Goal: Task Accomplishment & Management: Use online tool/utility

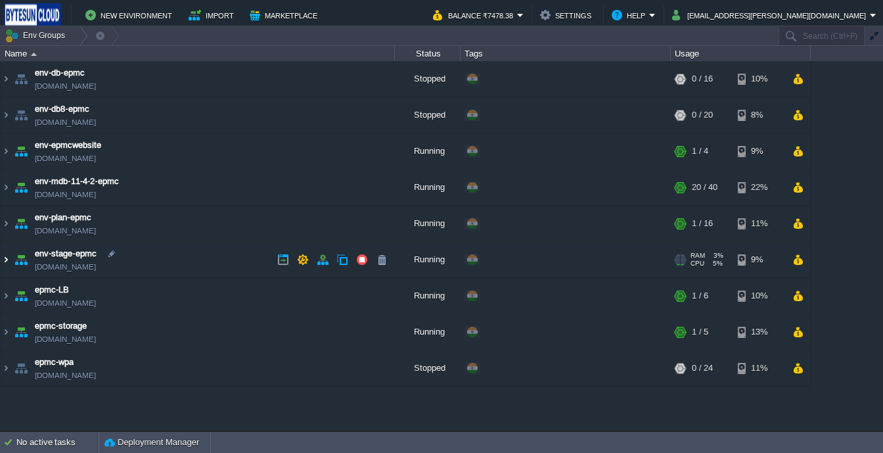
click at [2, 261] on img at bounding box center [6, 259] width 11 height 35
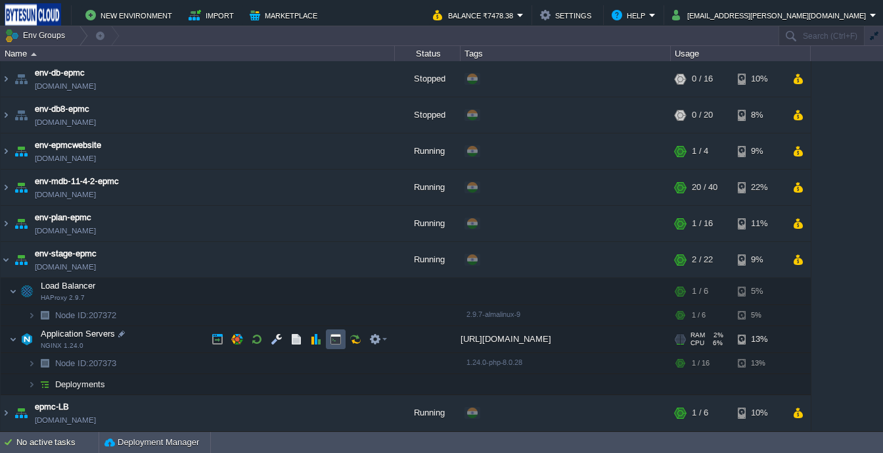
click at [335, 336] on button "button" at bounding box center [336, 339] width 12 height 12
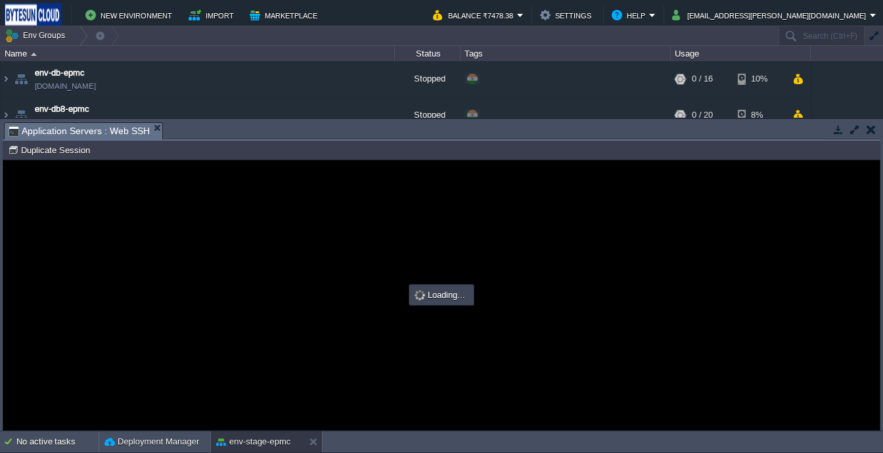
type input "#000000"
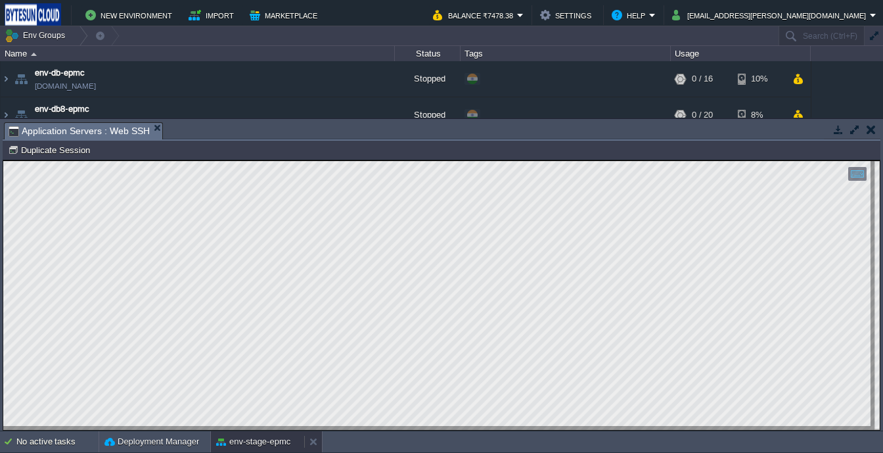
click at [258, 443] on button "env-stage-epmc" at bounding box center [253, 441] width 74 height 13
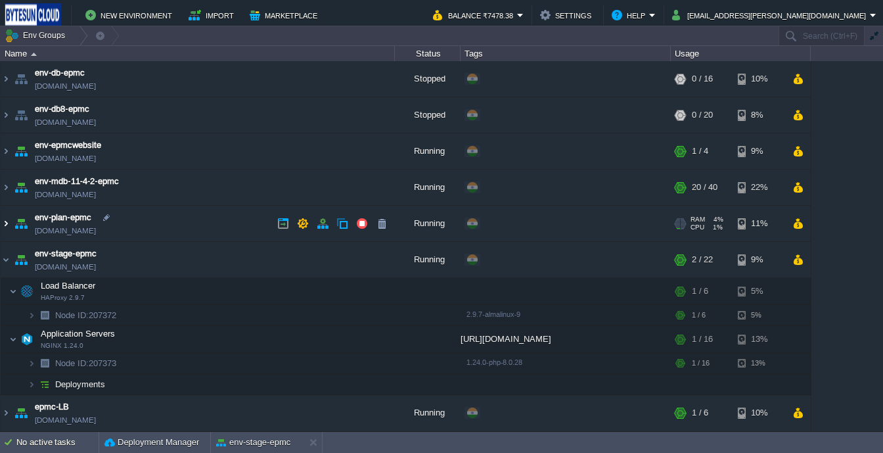
click at [2, 221] on img at bounding box center [6, 223] width 11 height 35
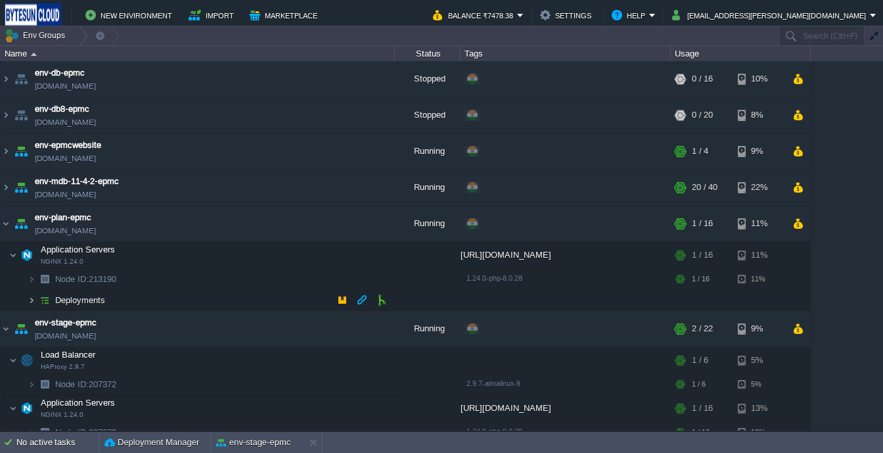
click at [34, 304] on img at bounding box center [32, 300] width 8 height 20
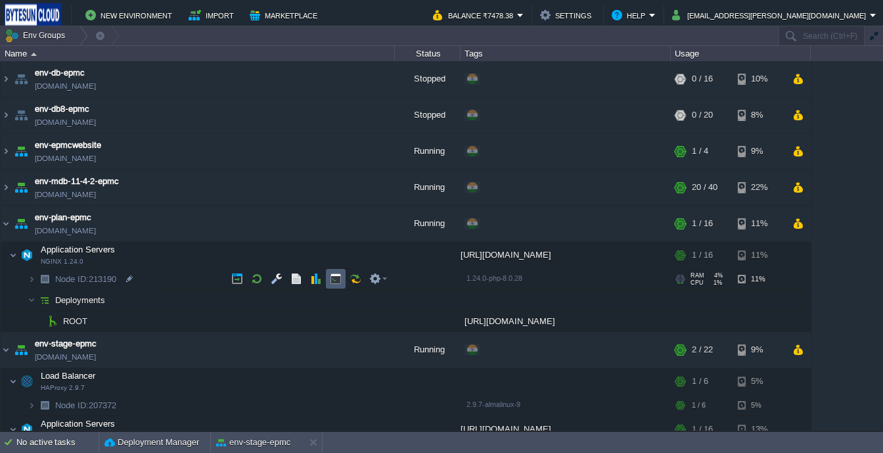
click at [342, 282] on td at bounding box center [336, 279] width 20 height 20
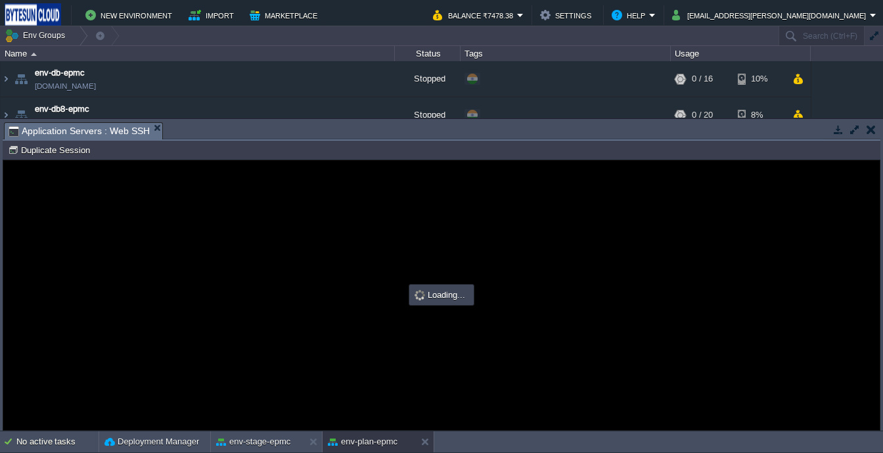
type input "#000000"
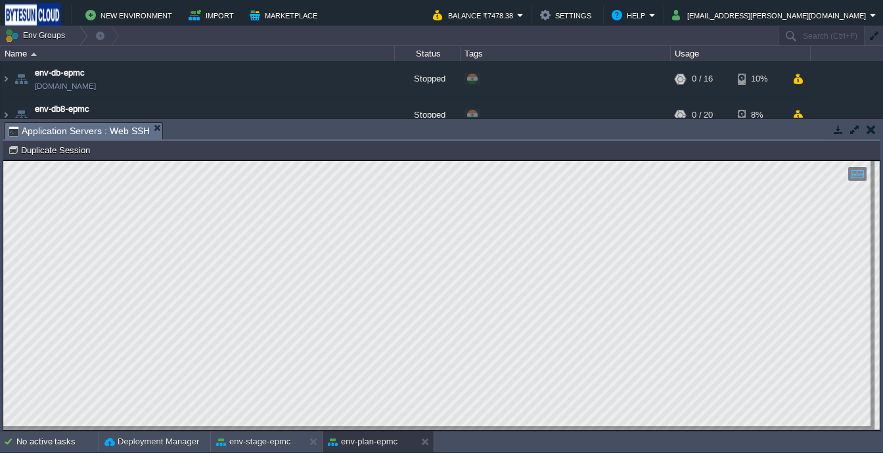
click at [874, 119] on div "Tasks Activity Log Archive Git / SVN Application Servers : Web SSH Application …" at bounding box center [441, 274] width 883 height 311
click at [317, 440] on button at bounding box center [315, 441] width 13 height 13
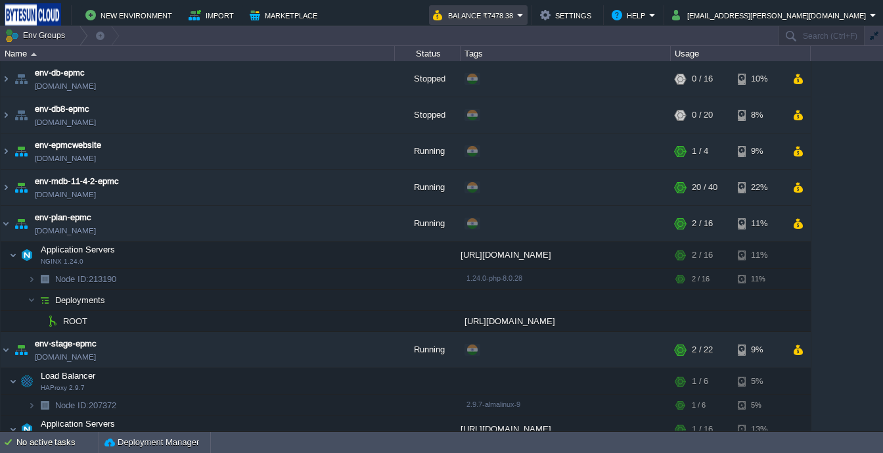
click at [524, 14] on em "Balance ₹7478.38" at bounding box center [478, 15] width 91 height 16
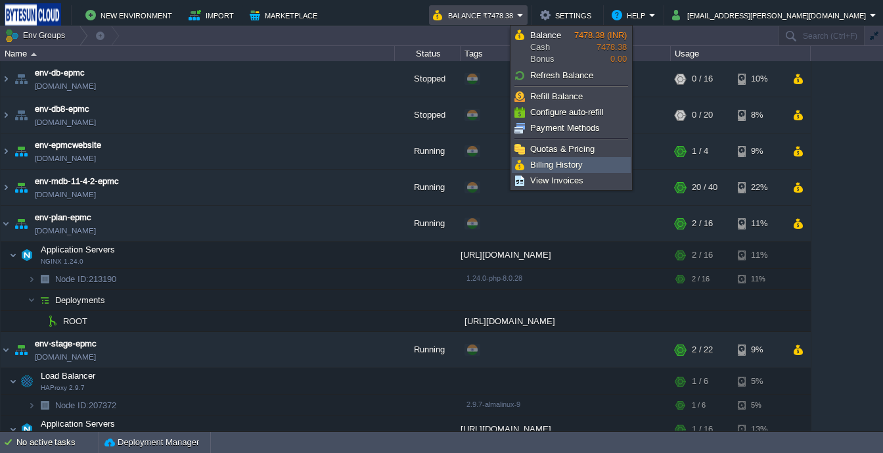
click at [551, 166] on span "Billing History" at bounding box center [556, 165] width 53 height 10
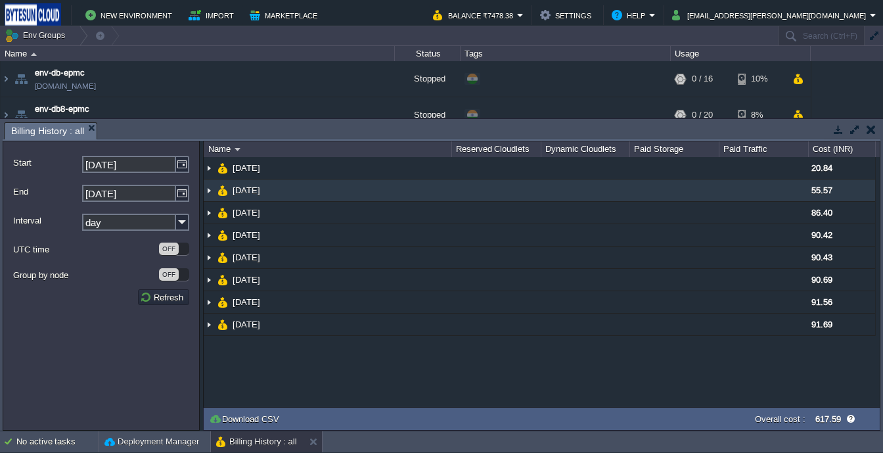
click at [208, 194] on img at bounding box center [209, 190] width 11 height 22
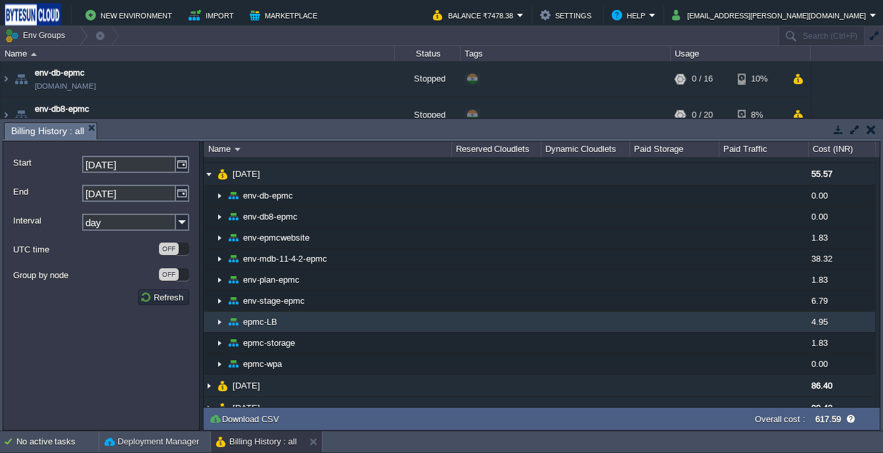
scroll to position [16, 0]
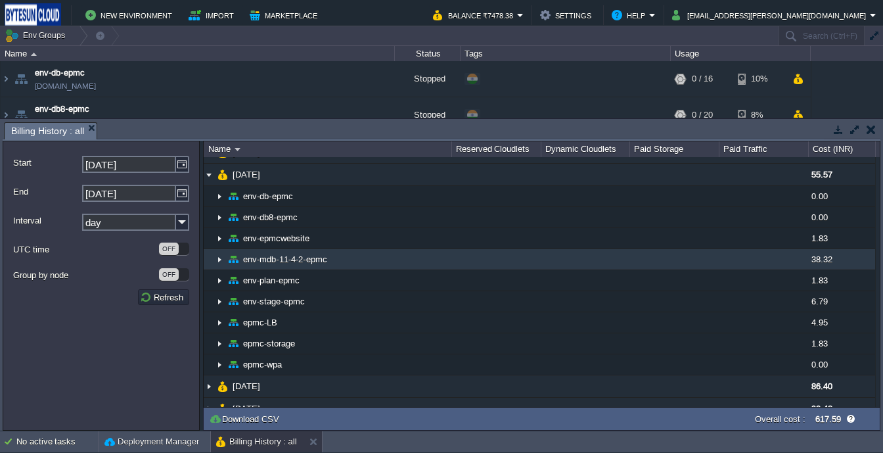
click at [215, 263] on img at bounding box center [219, 259] width 11 height 20
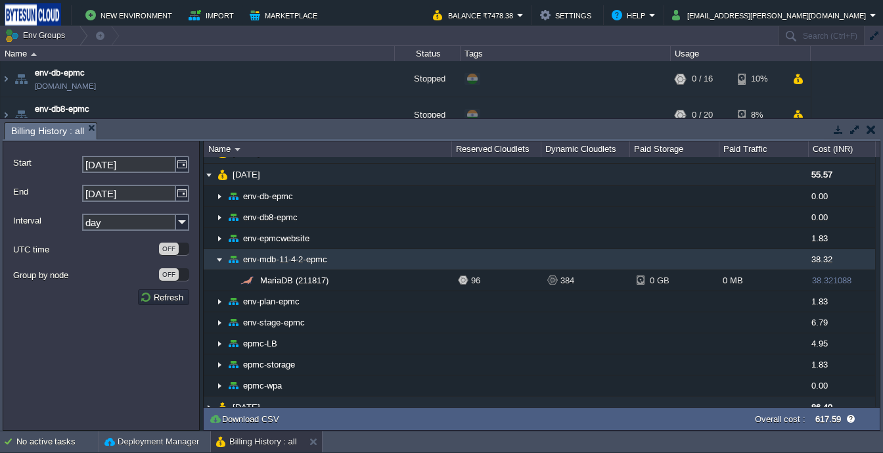
click at [215, 263] on img at bounding box center [219, 259] width 11 height 20
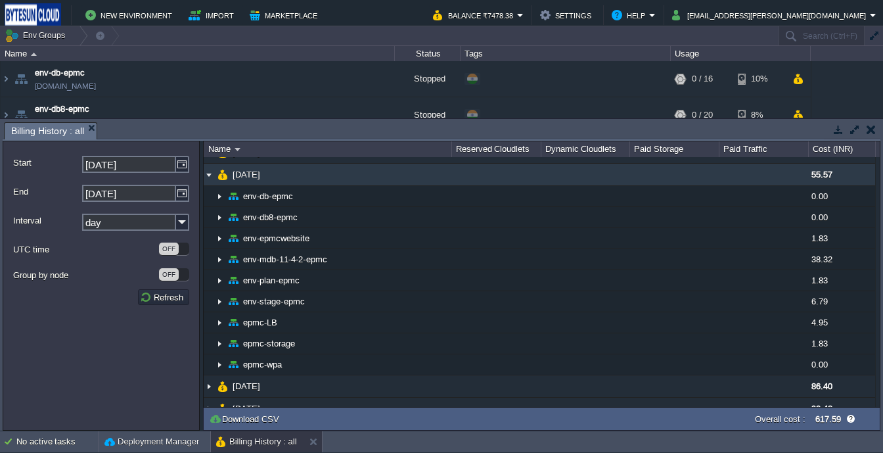
click at [211, 175] on img at bounding box center [209, 175] width 11 height 22
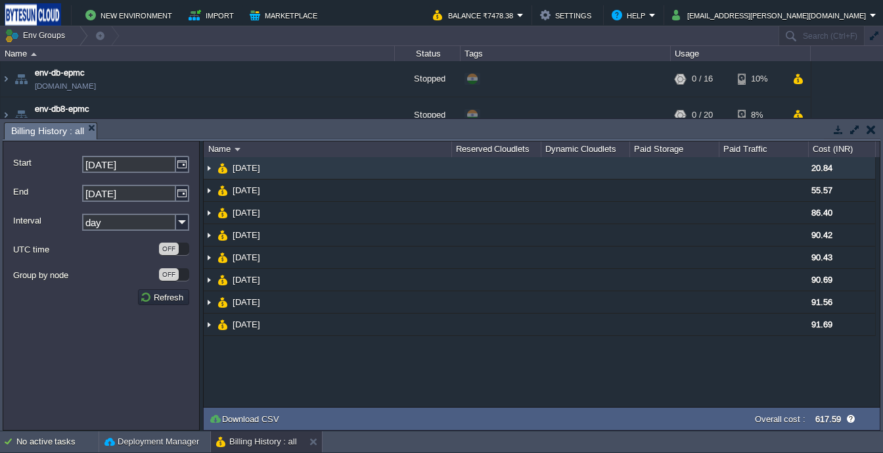
scroll to position [0, 0]
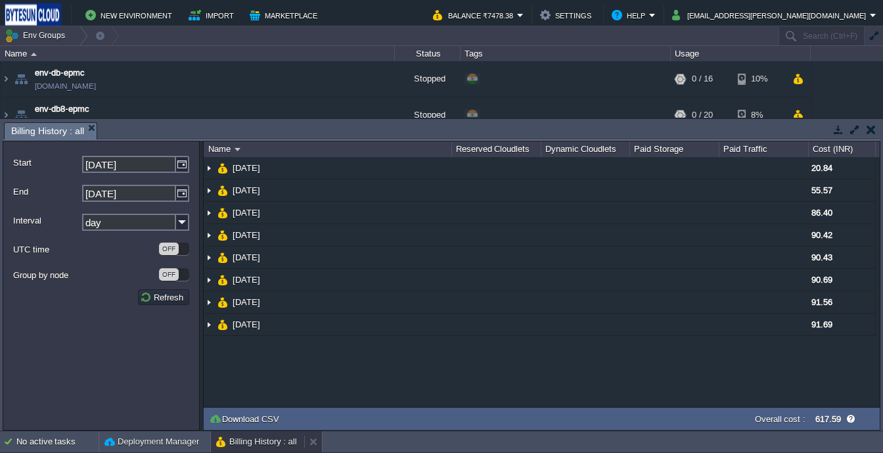
click at [240, 437] on button "Billing History : all" at bounding box center [256, 441] width 81 height 13
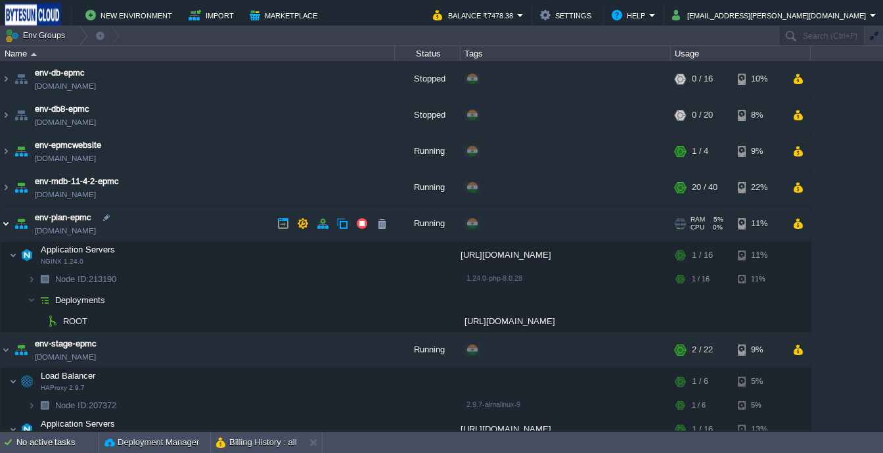
click at [4, 223] on img at bounding box center [6, 223] width 11 height 35
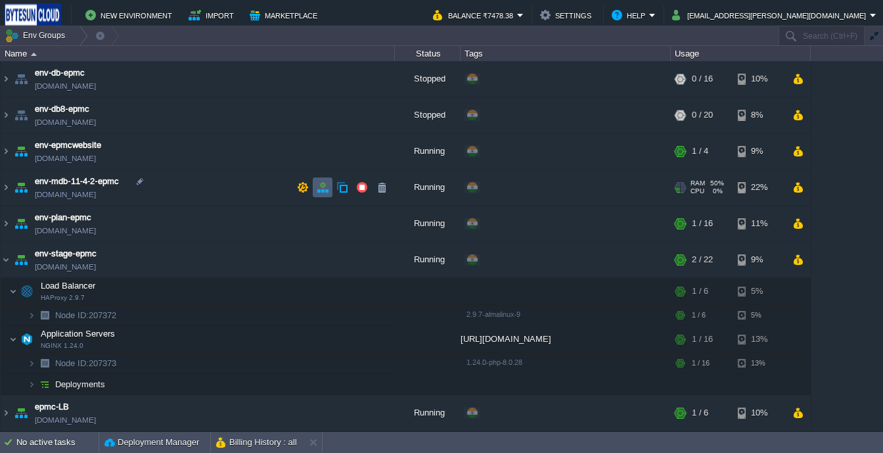
click at [324, 189] on button "button" at bounding box center [323, 187] width 12 height 12
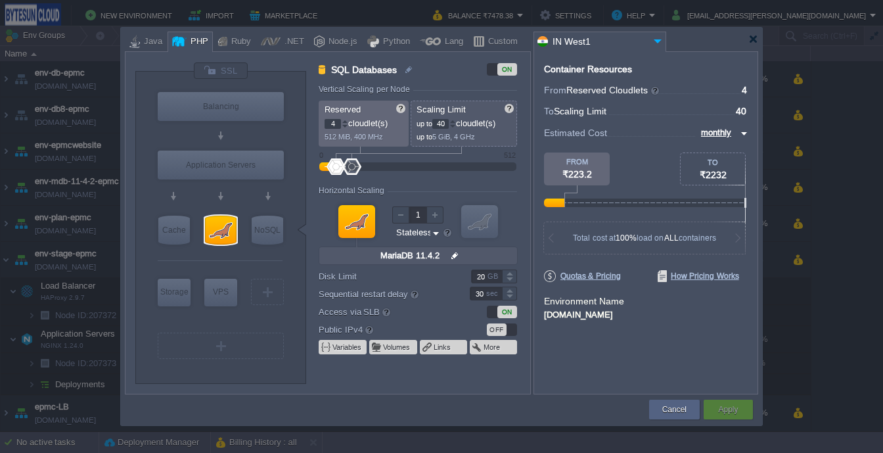
click at [455, 120] on div at bounding box center [452, 121] width 7 height 5
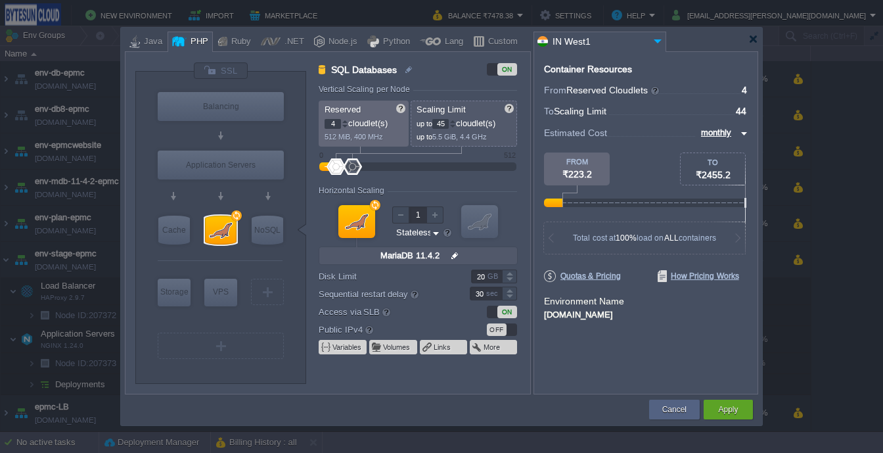
click at [455, 120] on div at bounding box center [452, 121] width 7 height 5
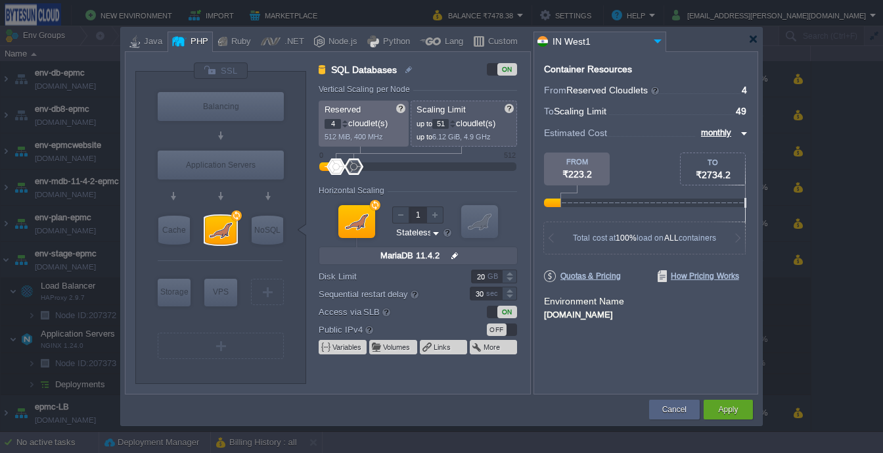
click at [455, 120] on div at bounding box center [452, 121] width 7 height 5
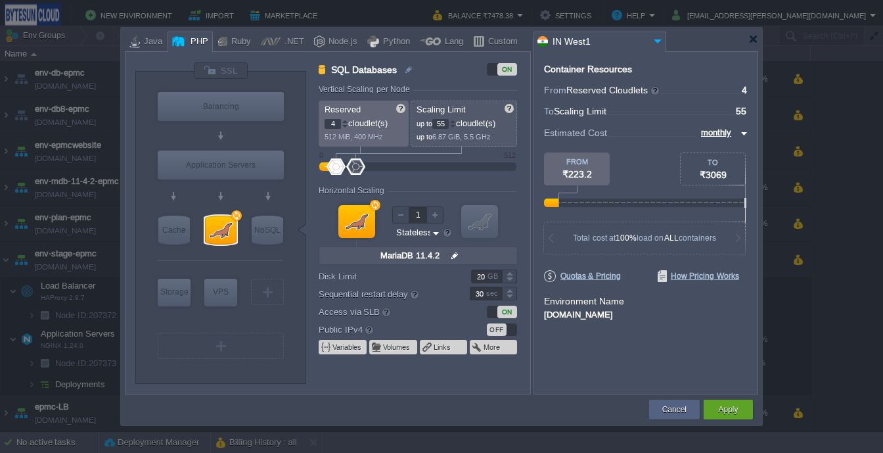
click at [455, 120] on div at bounding box center [452, 121] width 7 height 5
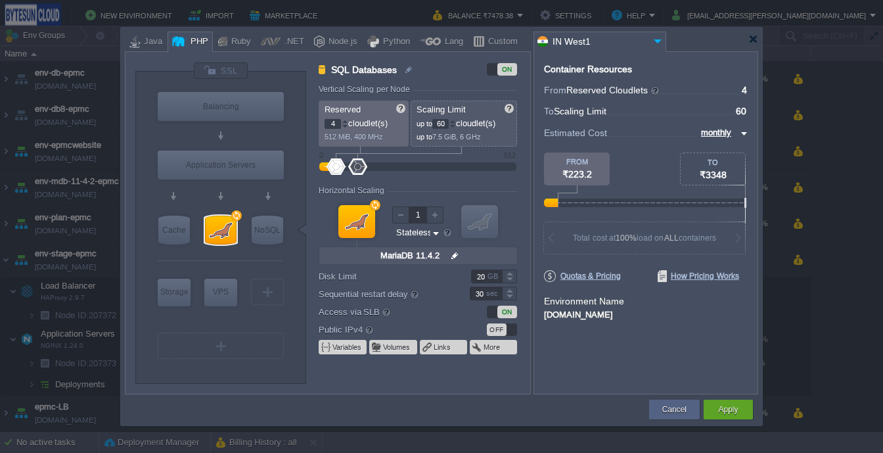
click at [455, 120] on div at bounding box center [452, 121] width 7 height 5
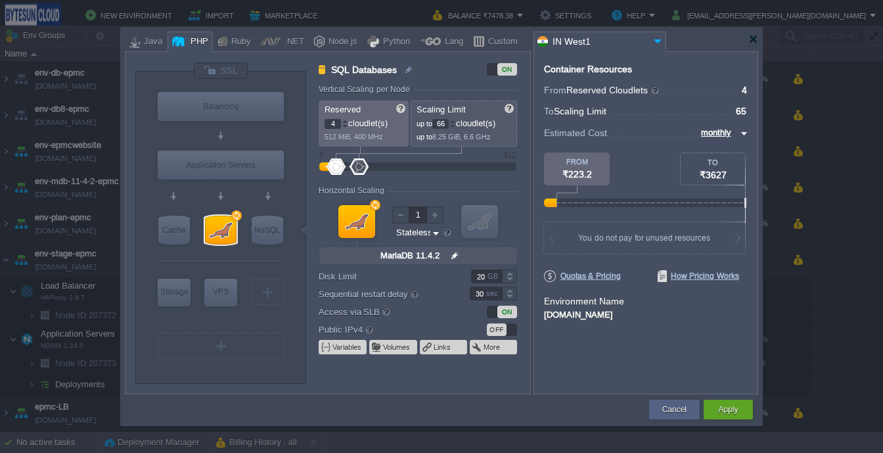
click at [455, 120] on div at bounding box center [452, 121] width 7 height 5
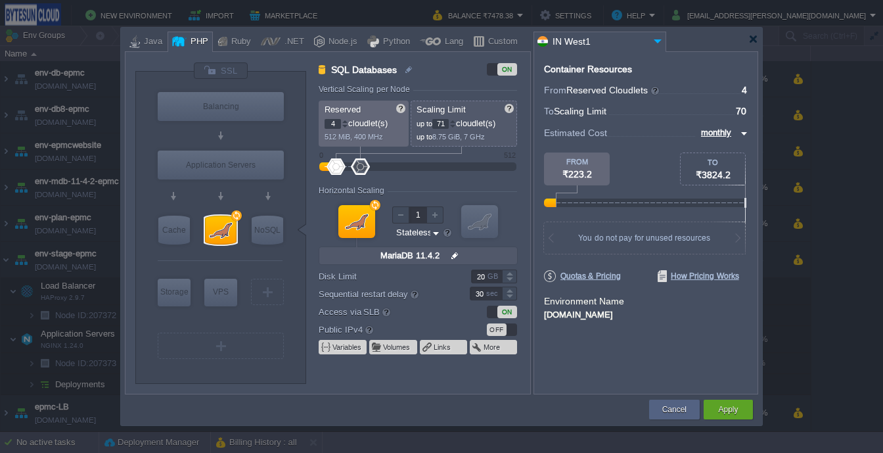
click at [455, 120] on div at bounding box center [452, 121] width 7 height 5
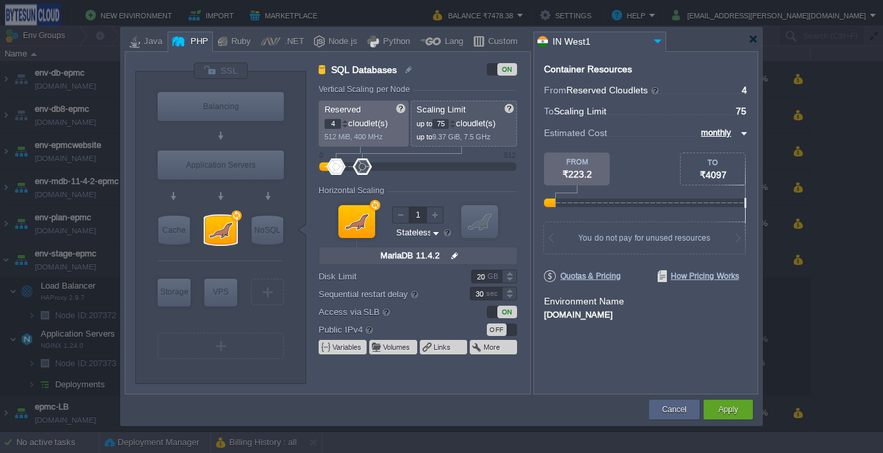
click at [455, 120] on div at bounding box center [452, 121] width 7 height 5
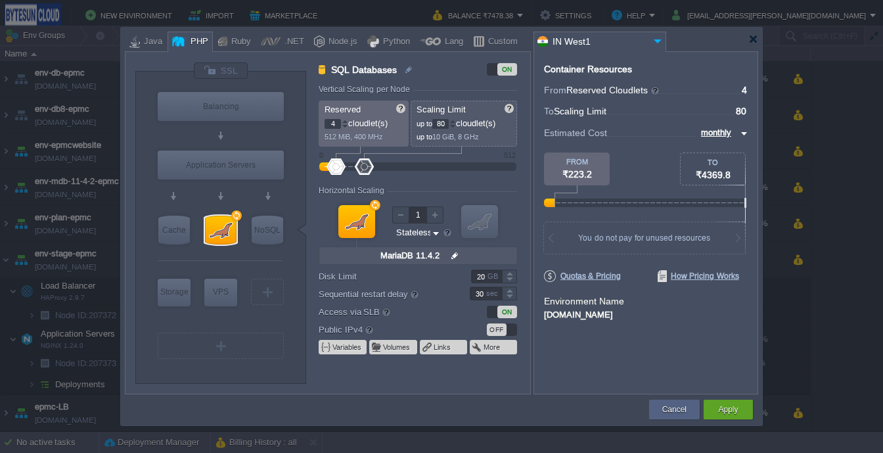
click at [455, 120] on div at bounding box center [452, 121] width 7 height 5
click at [456, 125] on div at bounding box center [452, 126] width 7 height 5
type input "80"
click at [722, 406] on button "Apply" at bounding box center [728, 409] width 20 height 13
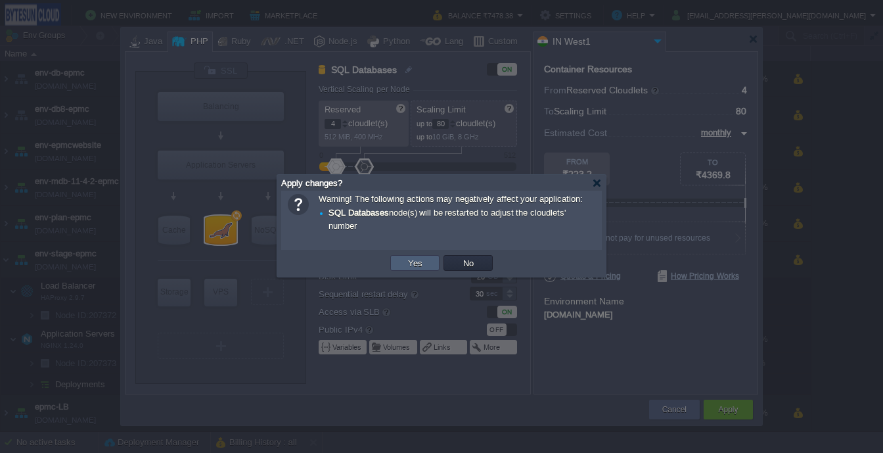
click at [406, 263] on button "Yes" at bounding box center [415, 263] width 22 height 12
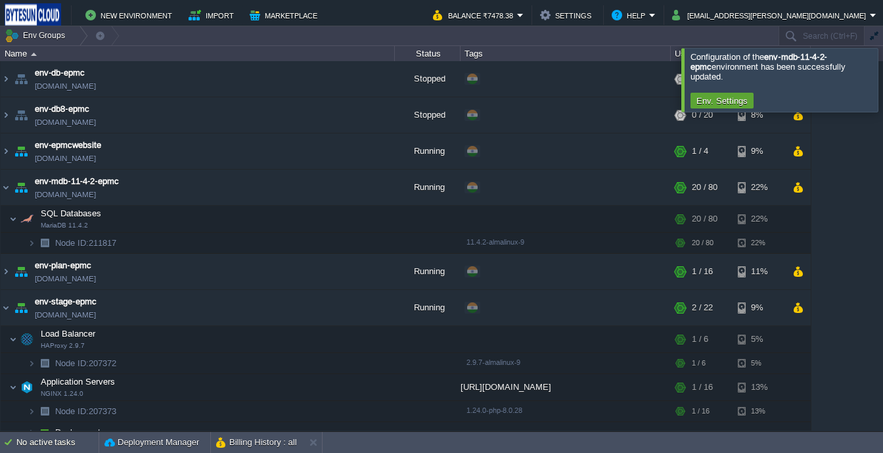
click at [882, 92] on div at bounding box center [899, 79] width 0 height 63
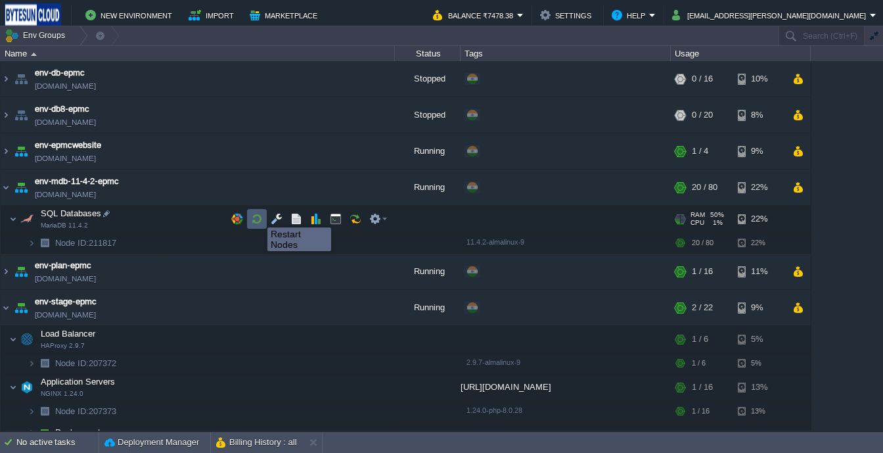
click at [258, 216] on button "button" at bounding box center [257, 219] width 12 height 12
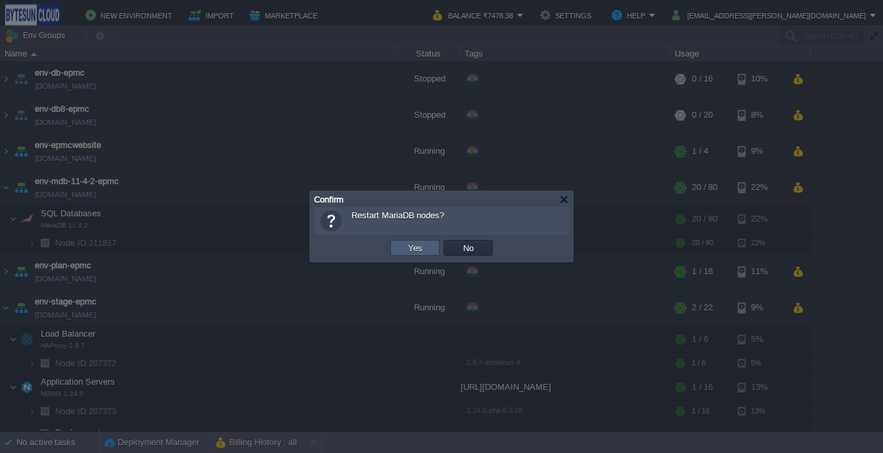
click at [406, 250] on button "Yes" at bounding box center [415, 248] width 22 height 12
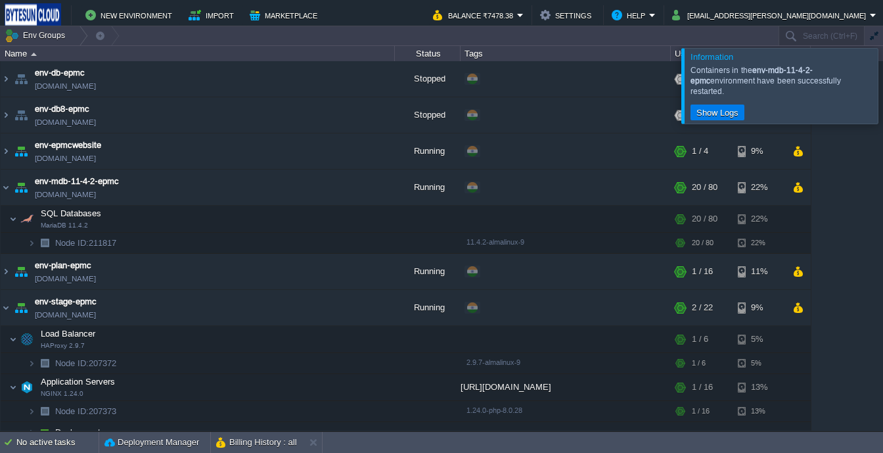
click at [882, 80] on div at bounding box center [899, 85] width 0 height 75
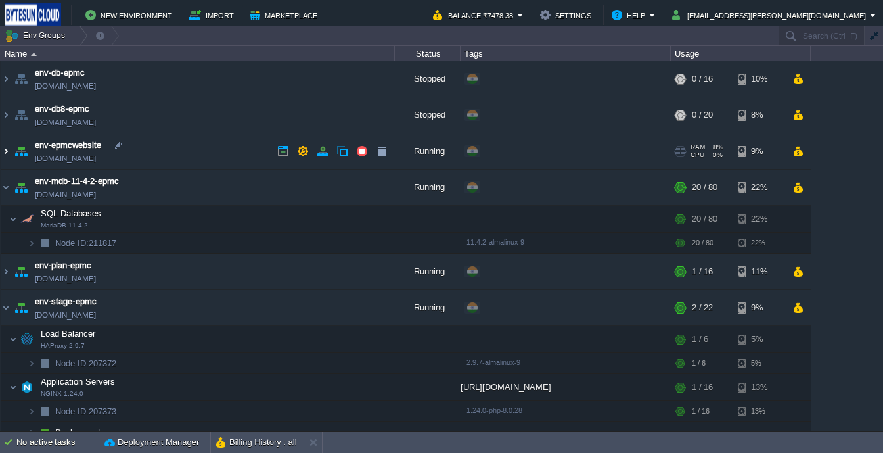
click at [8, 150] on img at bounding box center [6, 150] width 11 height 35
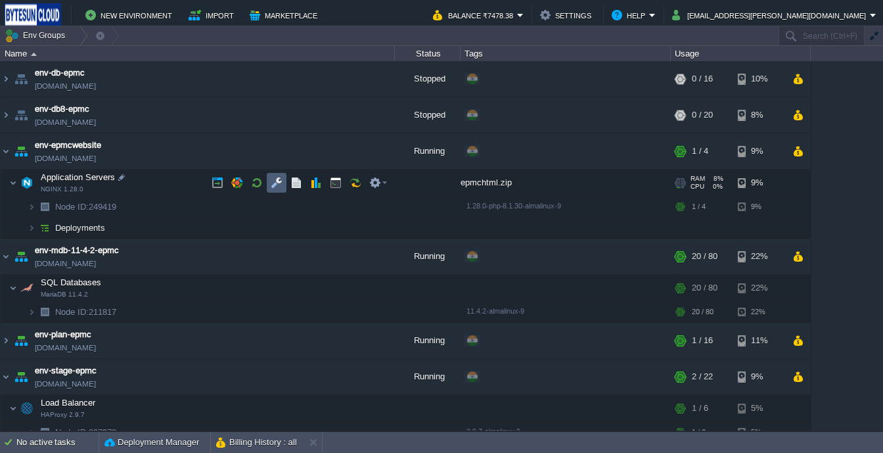
click at [285, 179] on td at bounding box center [277, 183] width 20 height 20
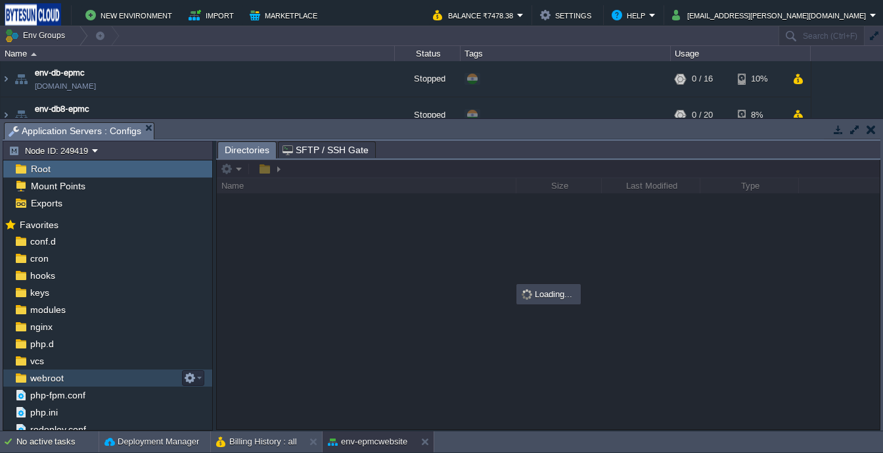
click at [27, 372] on img at bounding box center [21, 377] width 14 height 17
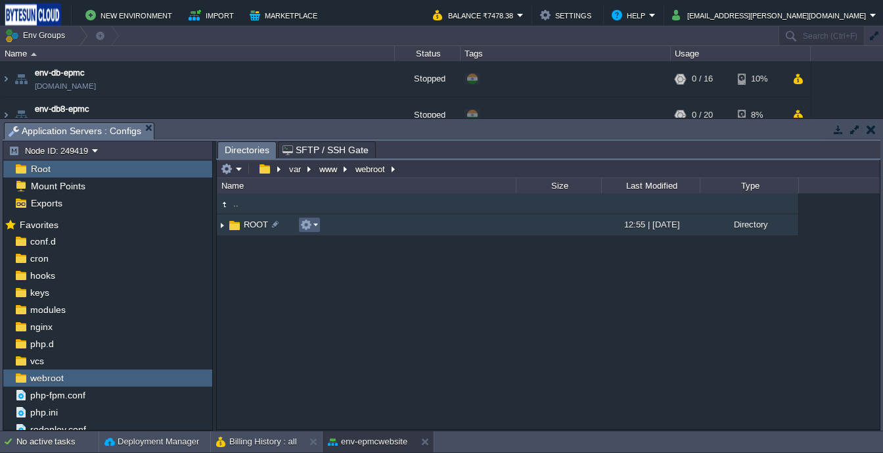
click at [307, 225] on button "button" at bounding box center [306, 225] width 12 height 12
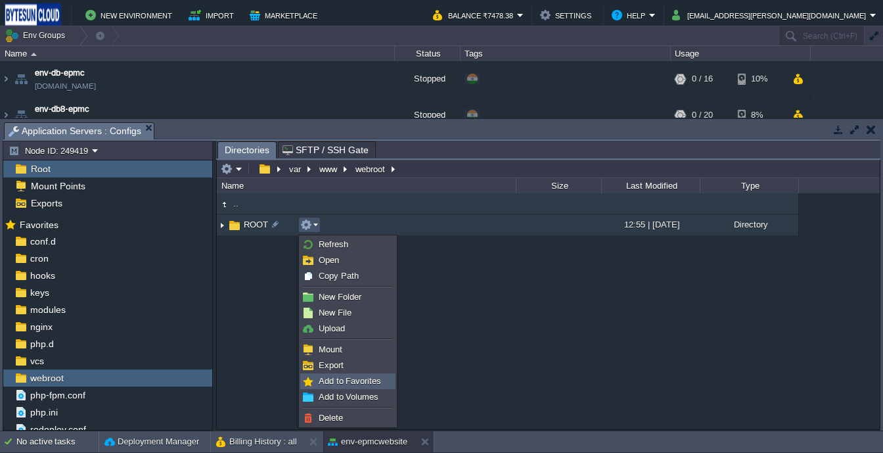
click at [339, 376] on span "Add to Favorites" at bounding box center [350, 381] width 62 height 10
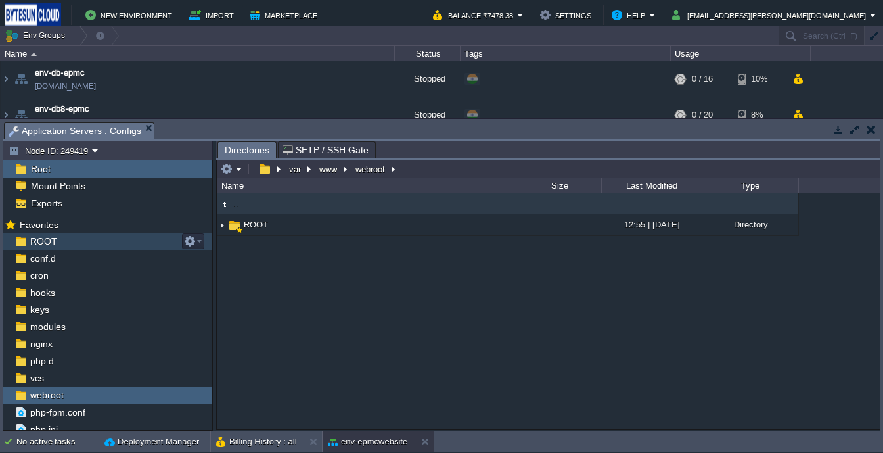
click at [57, 239] on div "ROOT" at bounding box center [107, 241] width 209 height 17
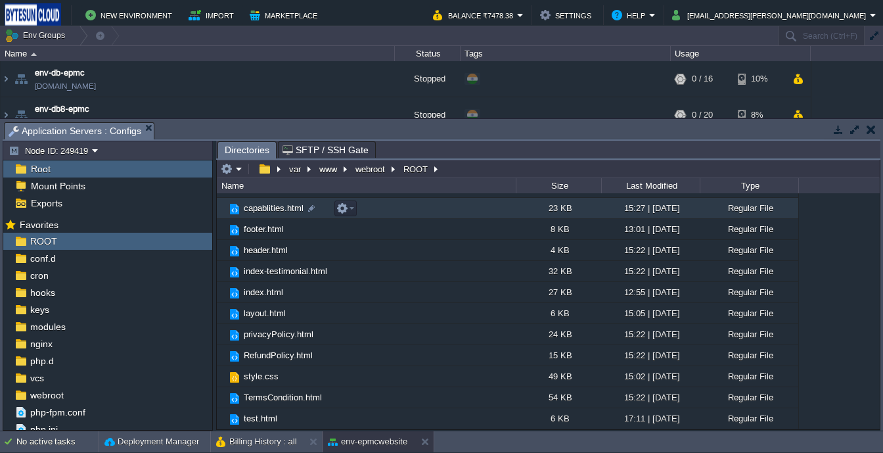
scroll to position [82, 0]
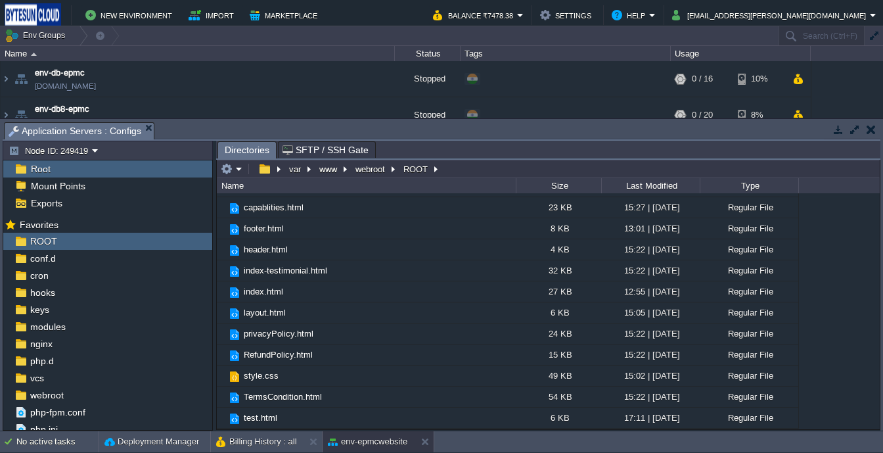
click at [880, 333] on div "var www webroot ROOT Name Size Last Modified Type .. __MACOSX 12:46 | [DATE] Di…" at bounding box center [548, 295] width 664 height 270
click at [243, 172] on td at bounding box center [232, 169] width 26 height 16
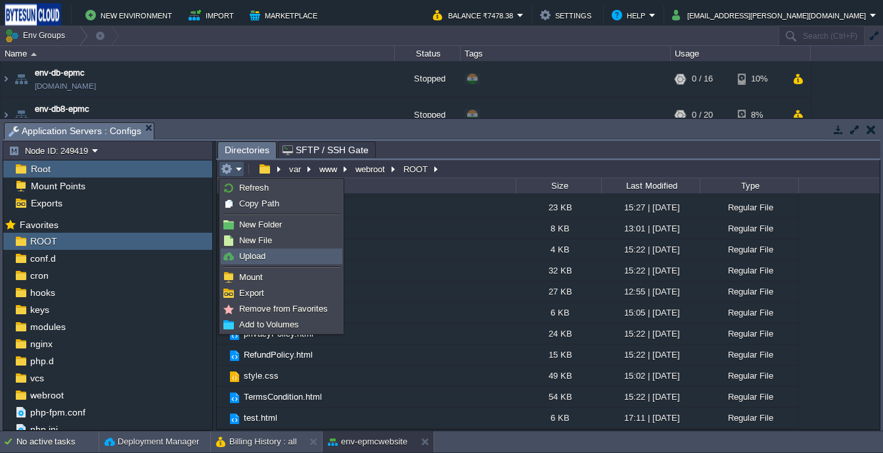
click at [267, 258] on link "Upload" at bounding box center [281, 256] width 120 height 14
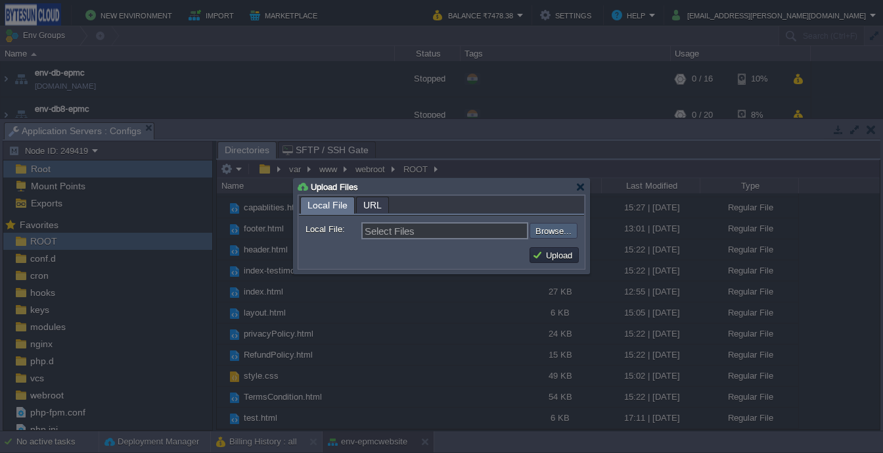
click at [574, 233] on input "file" at bounding box center [494, 231] width 166 height 16
type input "C:\fakepath\index.html"
type input "index.html"
click at [538, 254] on button "Upload" at bounding box center [554, 255] width 44 height 12
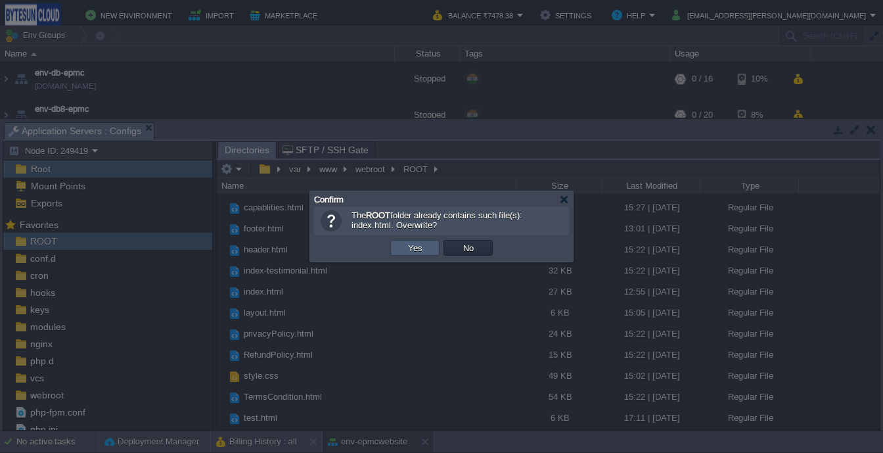
click at [411, 246] on button "Yes" at bounding box center [415, 248] width 22 height 12
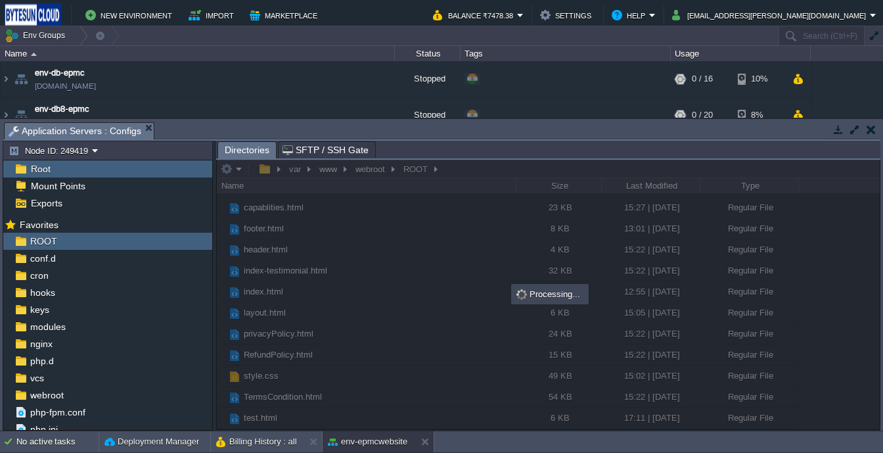
scroll to position [0, 0]
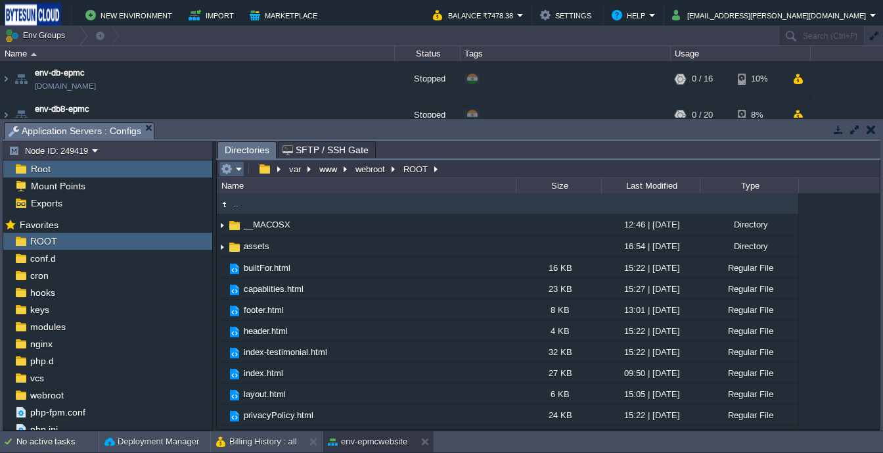
click at [234, 173] on em at bounding box center [232, 169] width 22 height 12
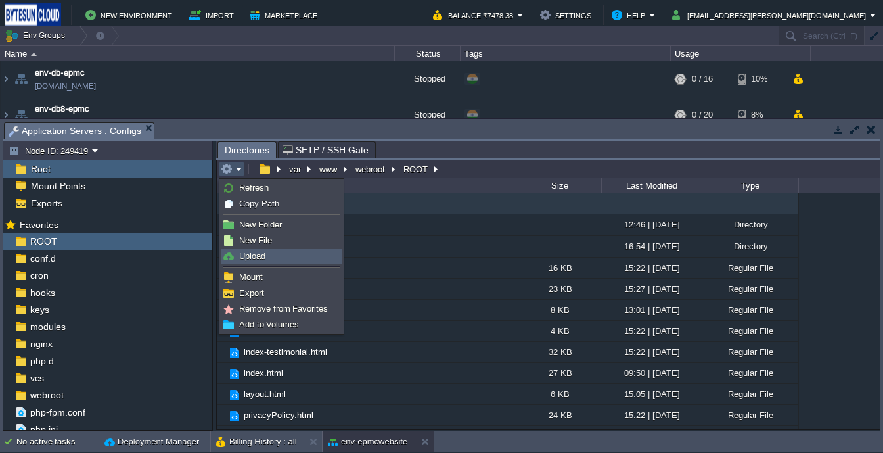
click at [244, 258] on span "Upload" at bounding box center [252, 256] width 26 height 10
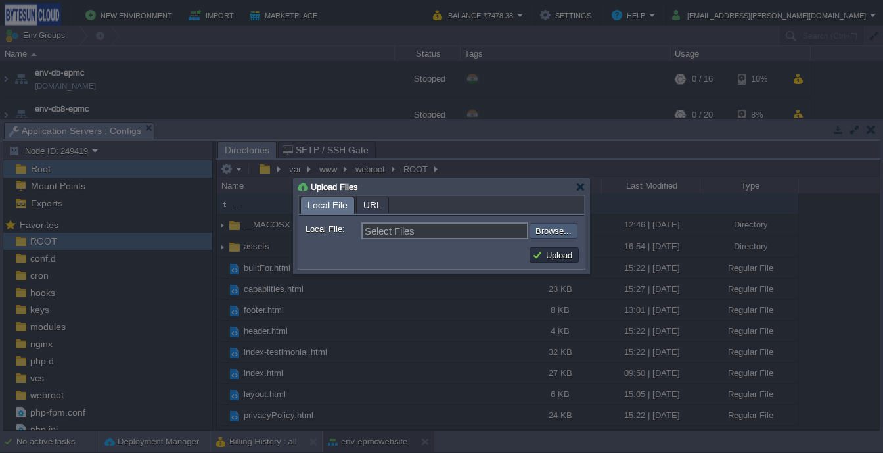
click at [551, 229] on input "file" at bounding box center [494, 231] width 166 height 16
type input "C:\fakepath\capablities.html"
type input "capablities.html"
click at [551, 252] on button "Upload" at bounding box center [554, 255] width 44 height 12
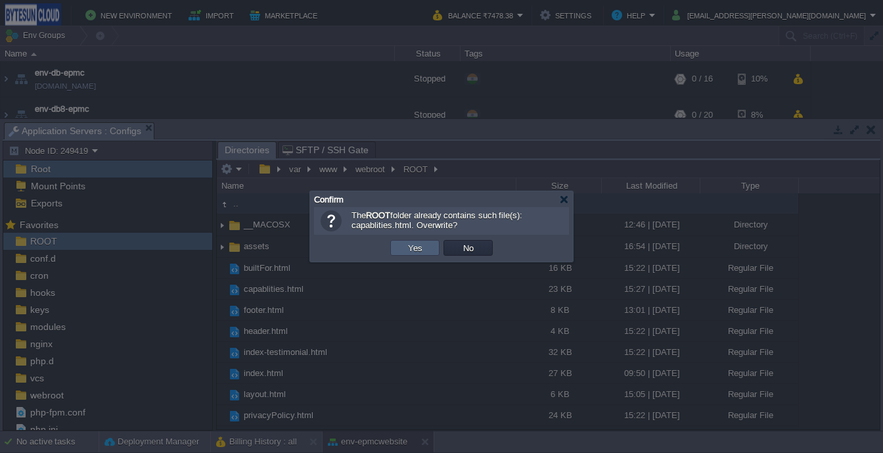
click at [424, 245] on button "Yes" at bounding box center [415, 248] width 22 height 12
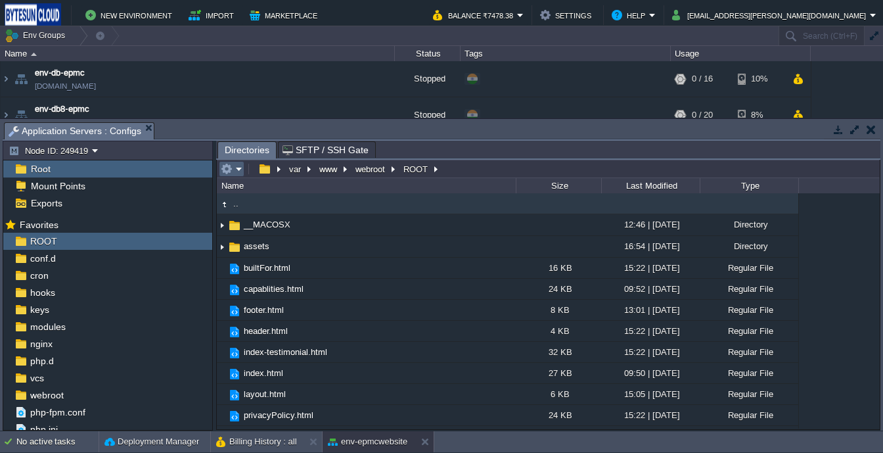
click at [235, 173] on em at bounding box center [232, 169] width 22 height 12
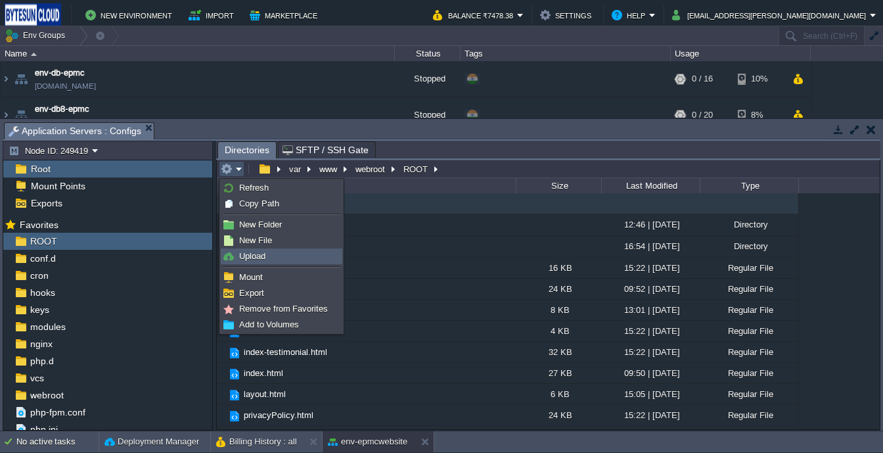
click at [245, 256] on span "Upload" at bounding box center [252, 256] width 26 height 10
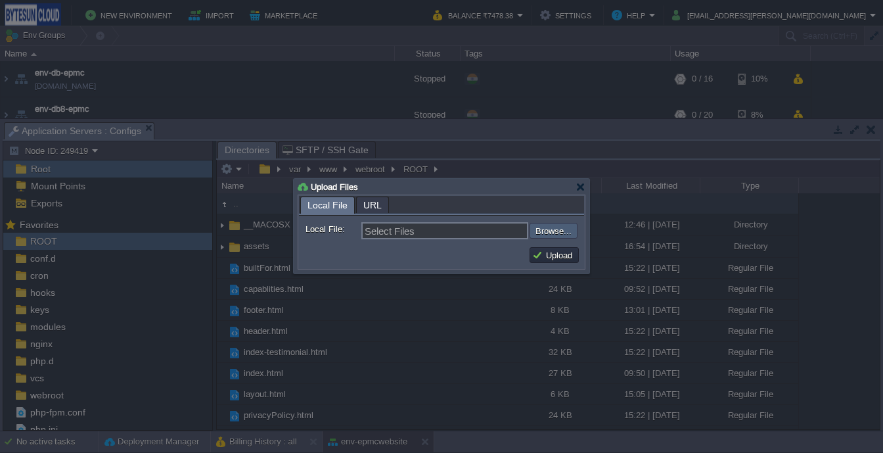
click at [558, 235] on input "file" at bounding box center [494, 231] width 166 height 16
type input "C:\fakepath\style.css"
type input "style.css"
click at [562, 260] on button "Upload" at bounding box center [554, 255] width 44 height 12
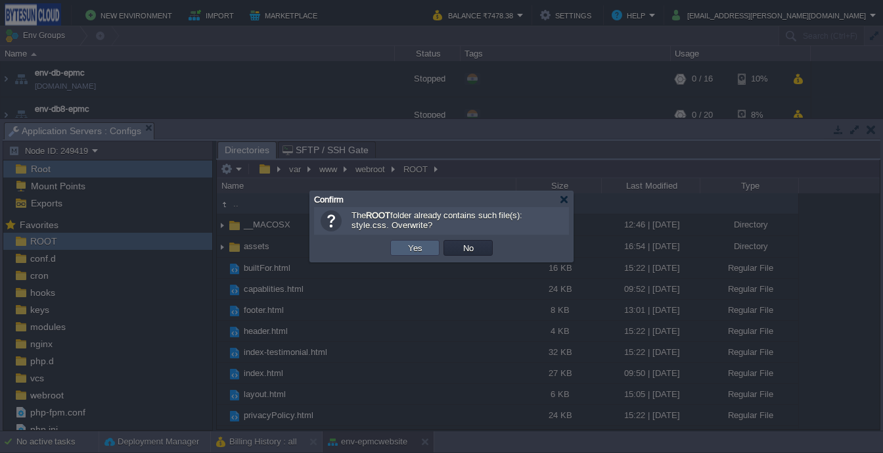
click at [423, 248] on button "Yes" at bounding box center [415, 248] width 22 height 12
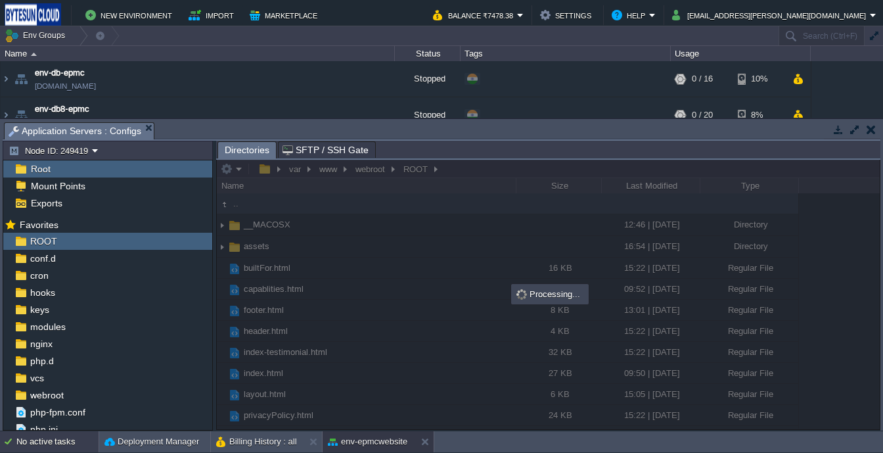
click at [47, 440] on div "No active tasks" at bounding box center [57, 441] width 82 height 21
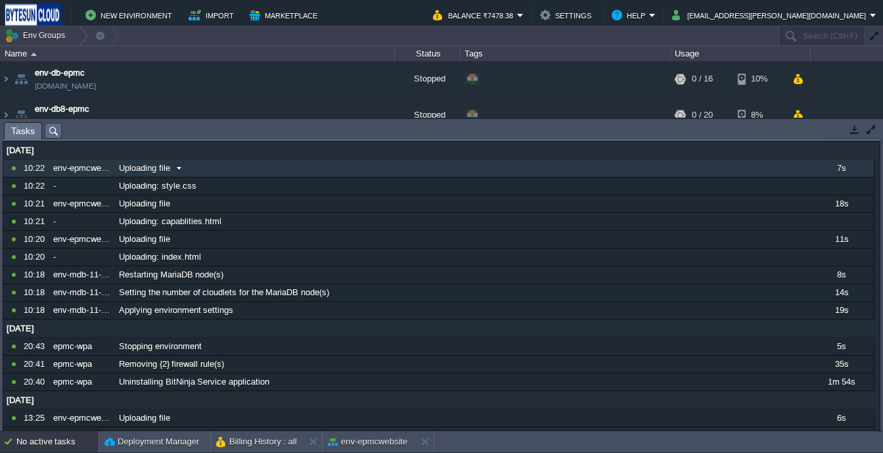
click at [178, 172] on span at bounding box center [179, 168] width 18 height 12
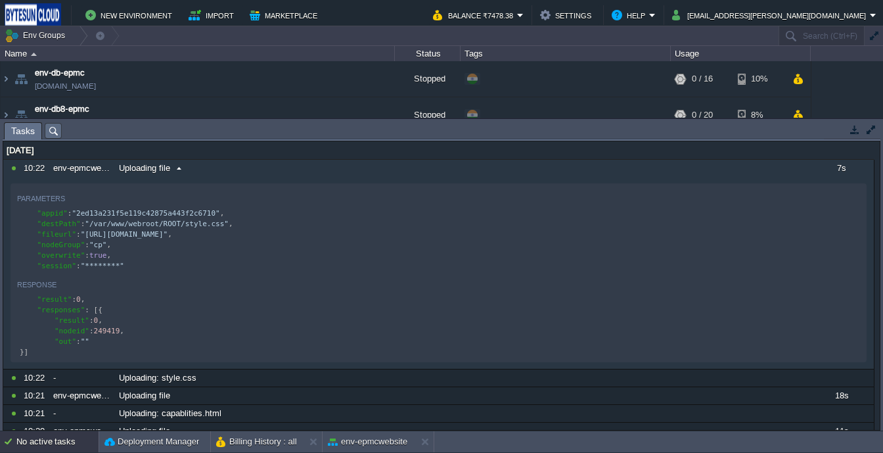
click at [177, 174] on span at bounding box center [179, 168] width 18 height 12
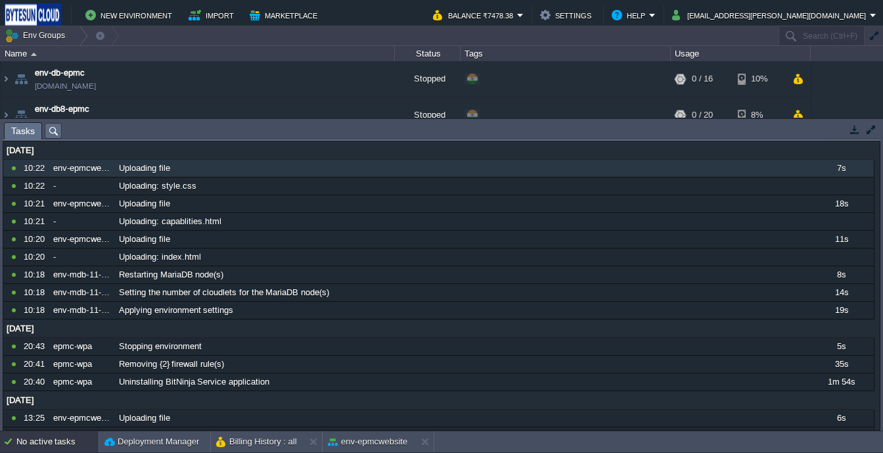
click at [55, 437] on div "No active tasks" at bounding box center [57, 441] width 82 height 21
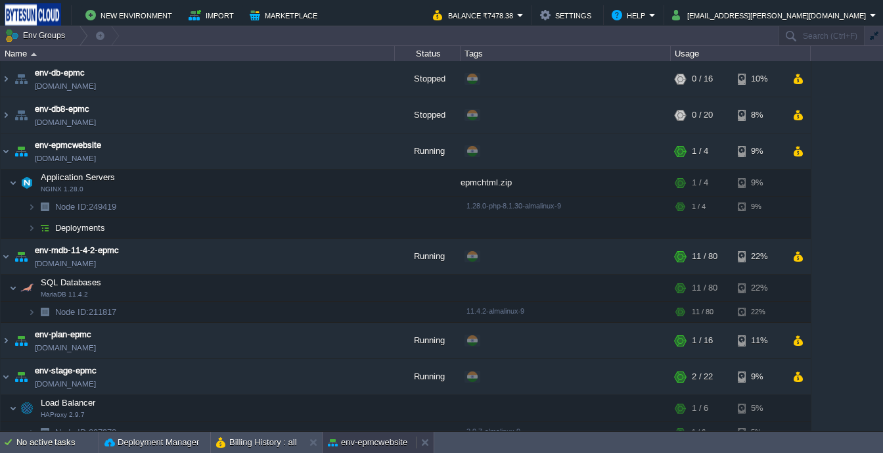
click at [364, 445] on button "env-epmcwebsite" at bounding box center [368, 442] width 80 height 13
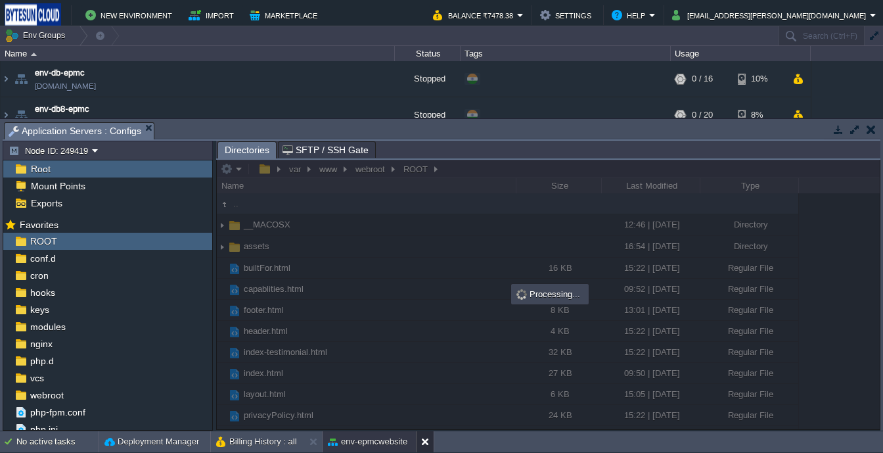
click at [431, 434] on div at bounding box center [425, 441] width 18 height 21
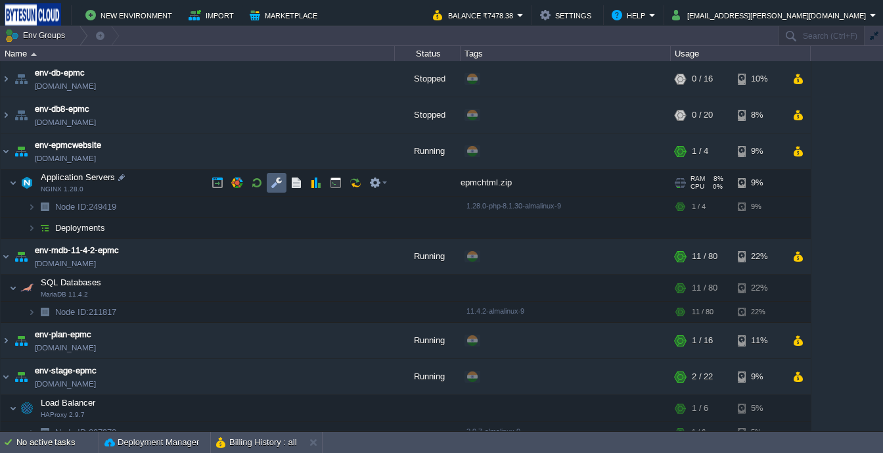
click at [277, 182] on button "button" at bounding box center [277, 183] width 12 height 12
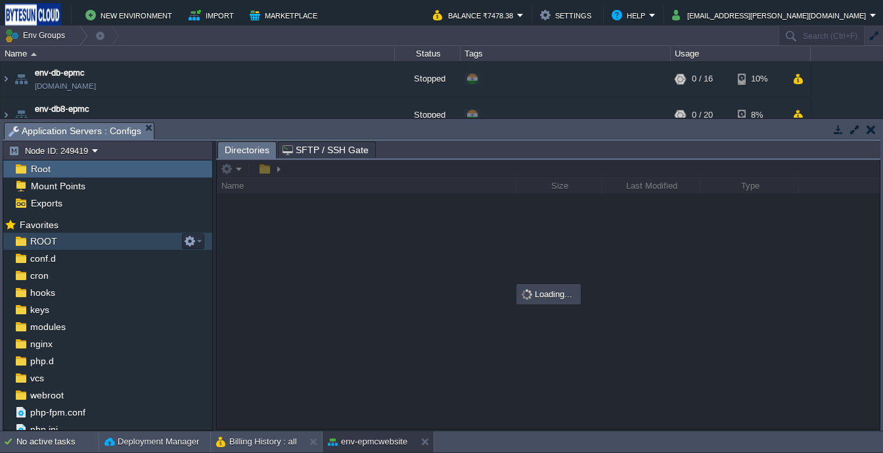
click at [48, 237] on span "ROOT" at bounding box center [44, 241] width 32 height 12
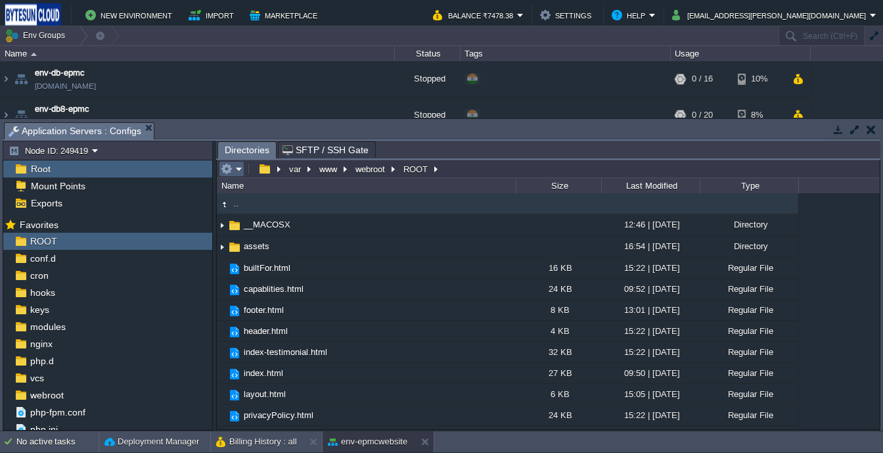
click at [227, 172] on button "button" at bounding box center [227, 169] width 12 height 12
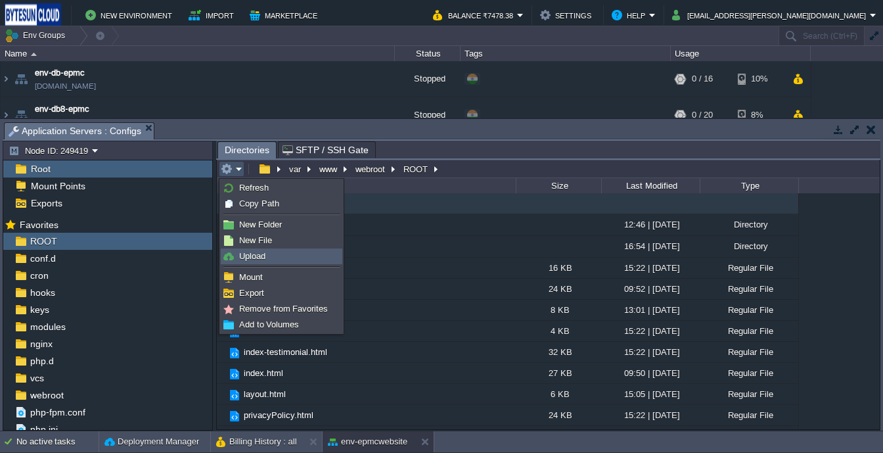
click at [263, 254] on span "Upload" at bounding box center [252, 256] width 26 height 10
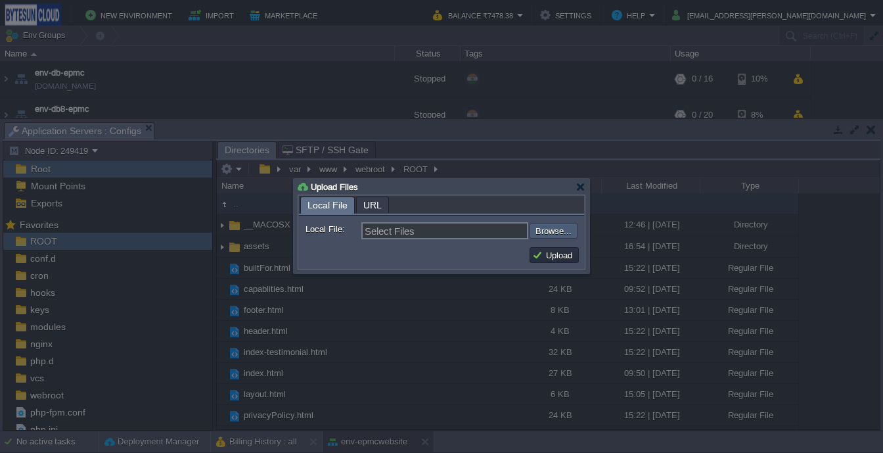
click at [574, 235] on input "file" at bounding box center [494, 231] width 166 height 16
type input "C:\fakepath\style.css"
type input "style.css"
click at [557, 255] on button "Upload" at bounding box center [554, 255] width 44 height 12
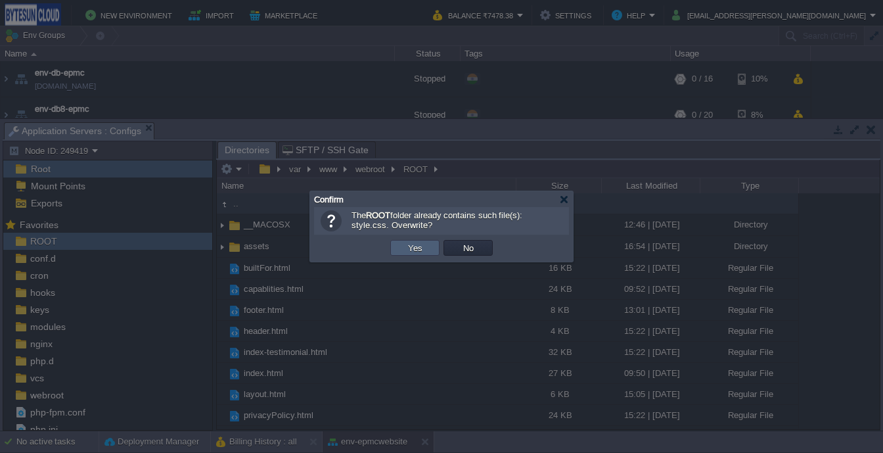
click at [422, 241] on td "Yes" at bounding box center [414, 248] width 49 height 16
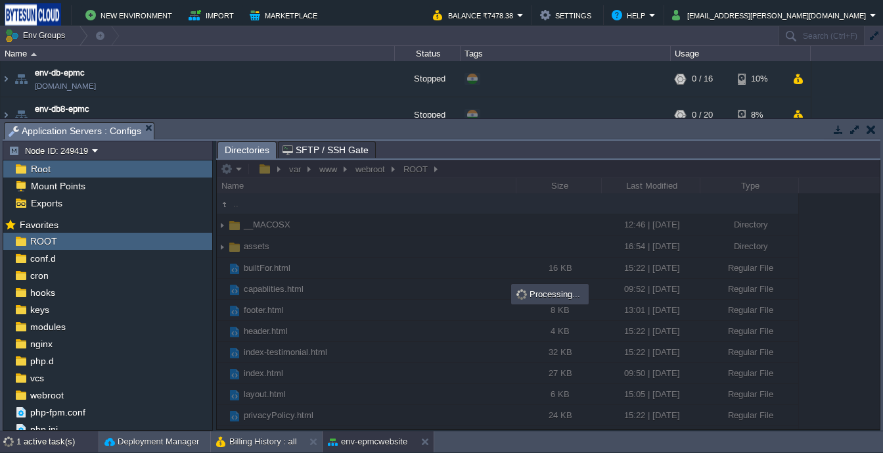
click at [45, 443] on div "1 active task(s)" at bounding box center [57, 441] width 82 height 21
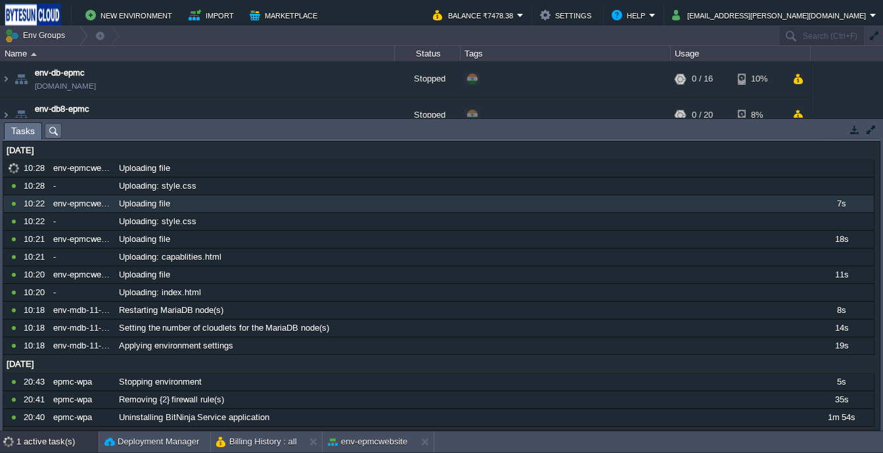
click at [45, 443] on div "1 active task(s)" at bounding box center [57, 441] width 82 height 21
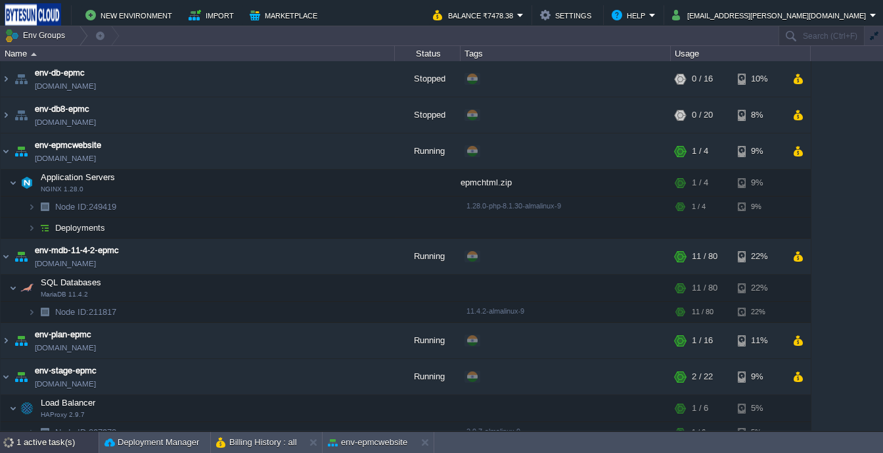
click at [45, 443] on div "1 active task(s)" at bounding box center [57, 442] width 82 height 21
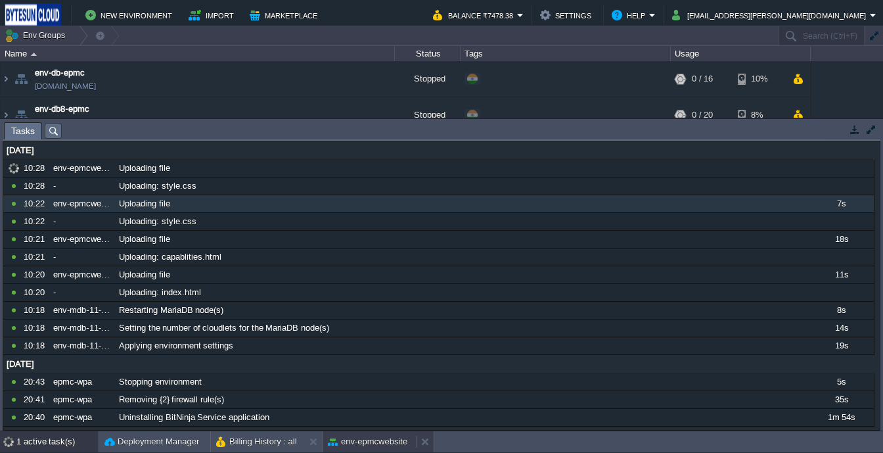
click at [360, 444] on button "env-epmcwebsite" at bounding box center [368, 441] width 80 height 13
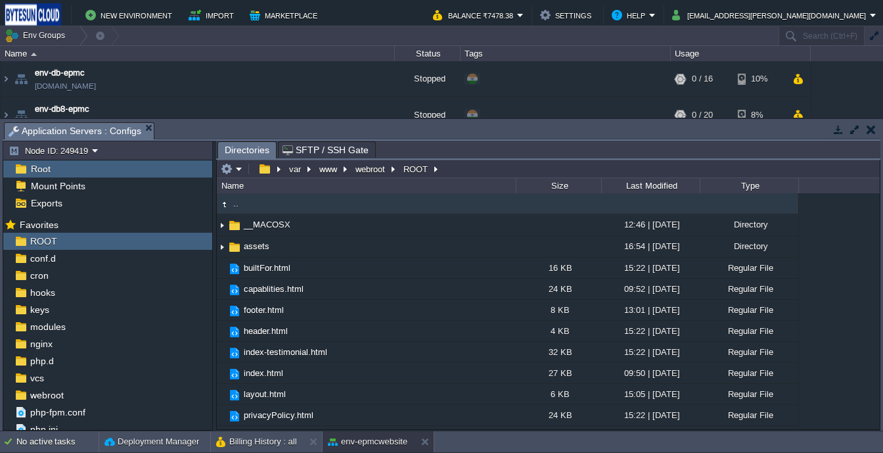
click at [866, 131] on td at bounding box center [871, 130] width 16 height 16
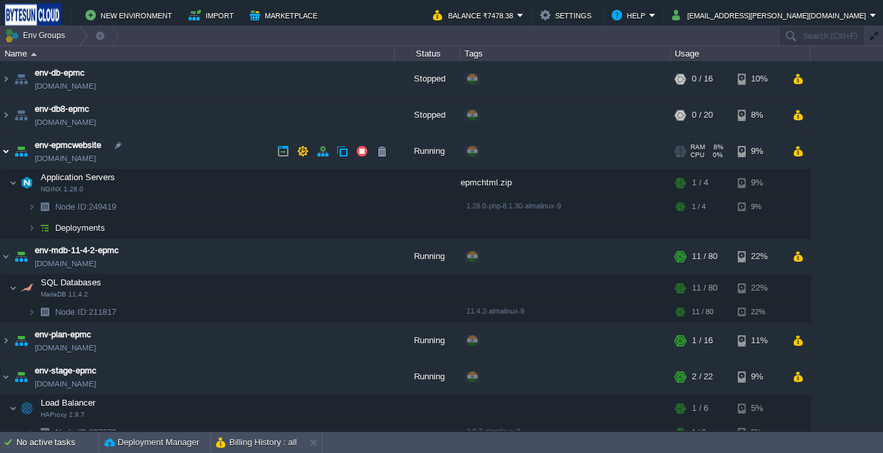
click at [5, 157] on img at bounding box center [6, 150] width 11 height 35
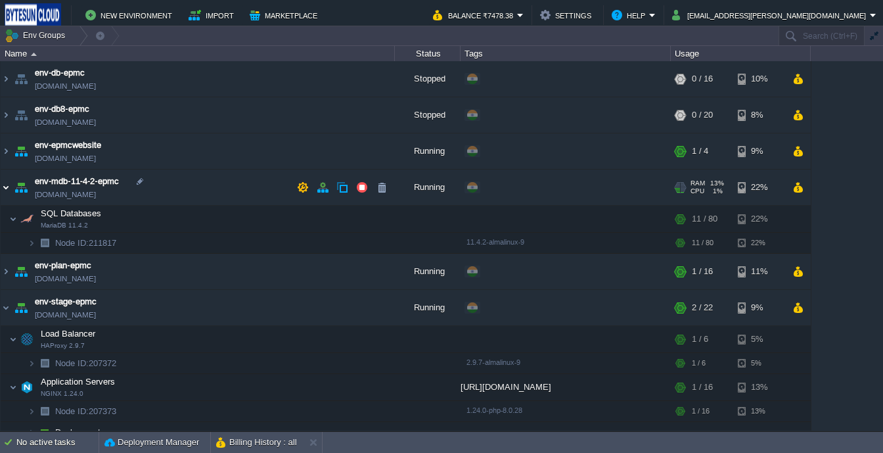
click at [6, 187] on img at bounding box center [6, 187] width 11 height 35
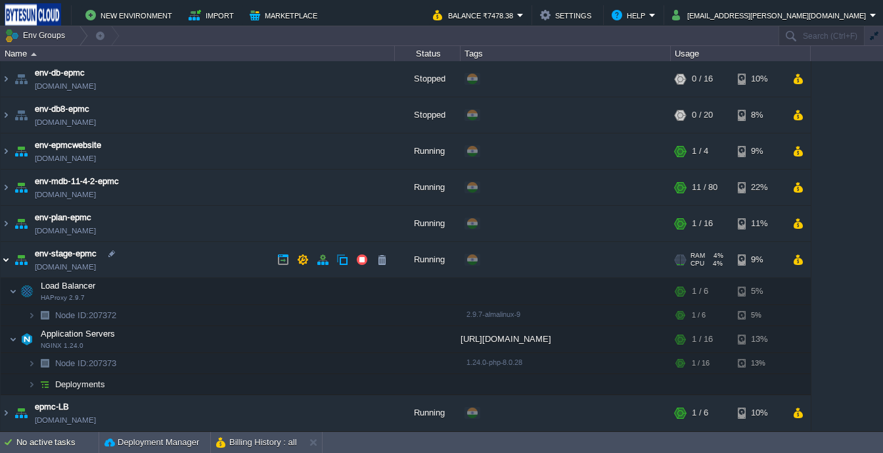
click at [6, 256] on img at bounding box center [6, 259] width 11 height 35
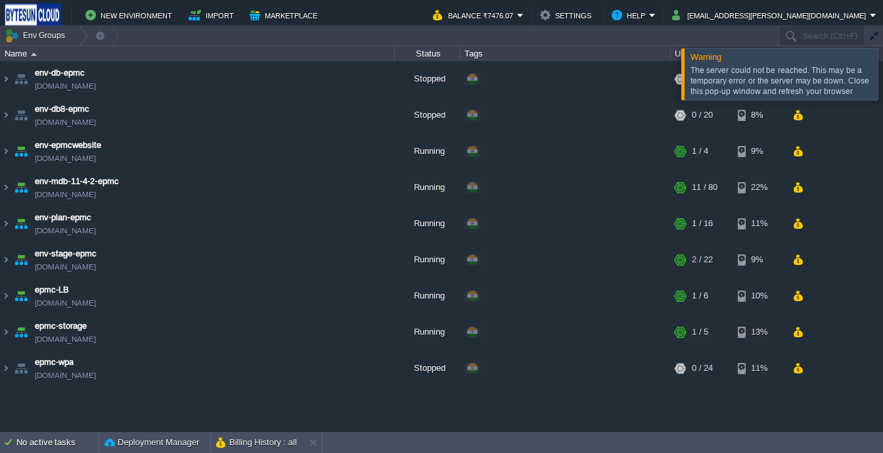
click at [882, 87] on div at bounding box center [899, 73] width 0 height 51
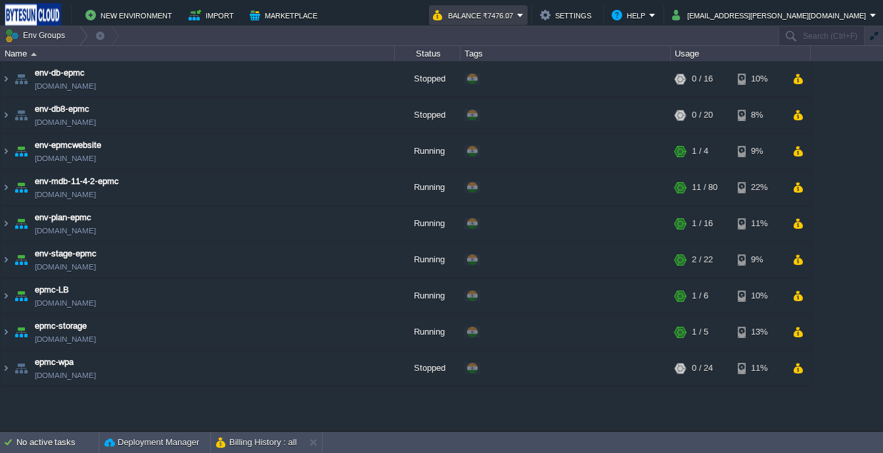
click at [528, 24] on td "Balance ₹7476.07" at bounding box center [478, 15] width 99 height 20
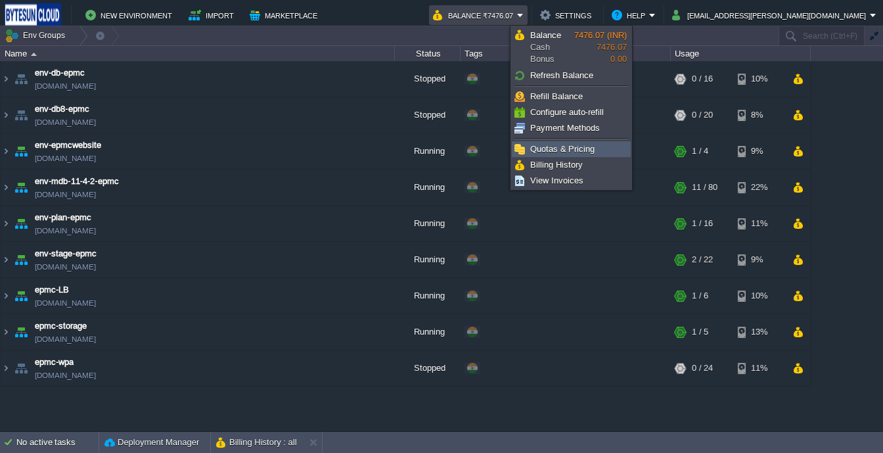
click at [558, 156] on li "Quotas & Pricing" at bounding box center [571, 149] width 119 height 16
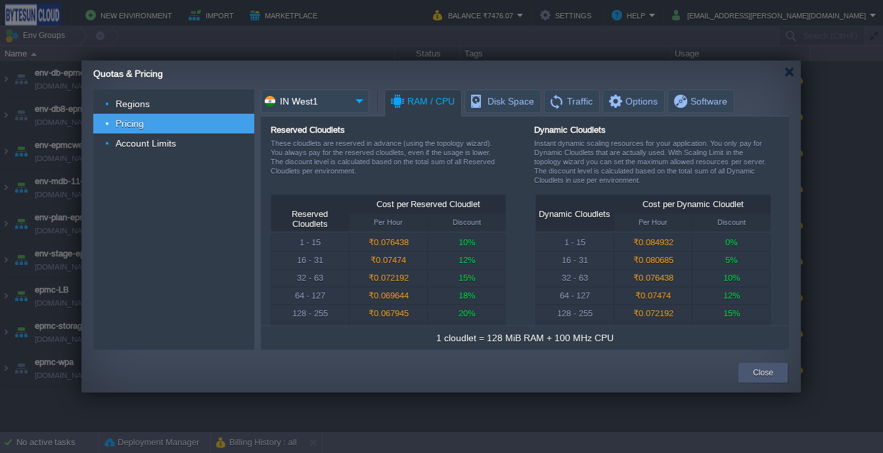
click at [758, 371] on button "Close" at bounding box center [763, 372] width 20 height 13
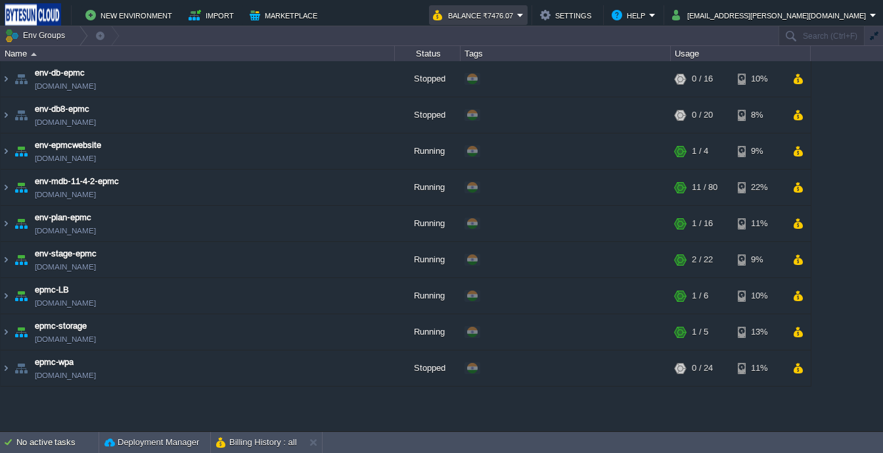
click at [517, 12] on button "Balance ₹7476.07" at bounding box center [475, 15] width 84 height 16
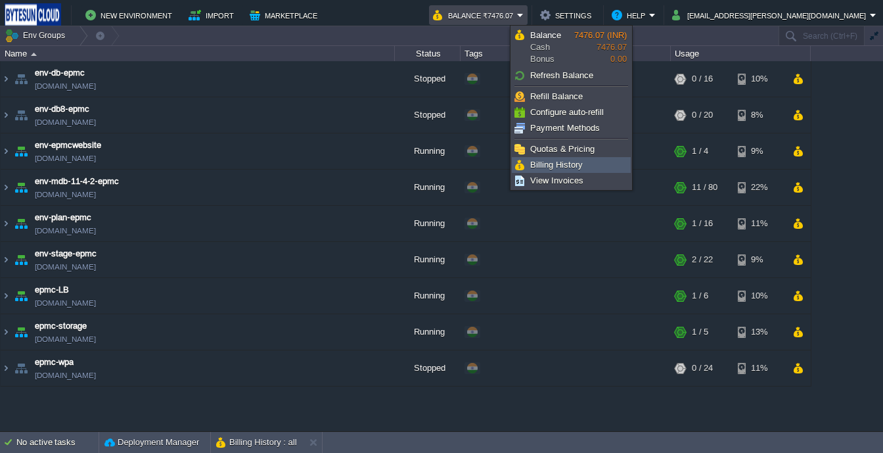
click at [561, 164] on span "Billing History" at bounding box center [556, 165] width 53 height 10
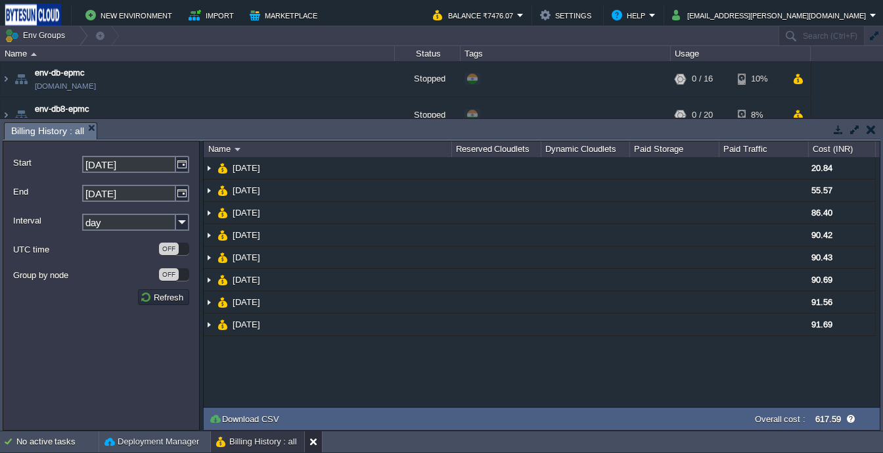
click at [316, 437] on button at bounding box center [315, 441] width 13 height 13
